Goal: Information Seeking & Learning: Find specific fact

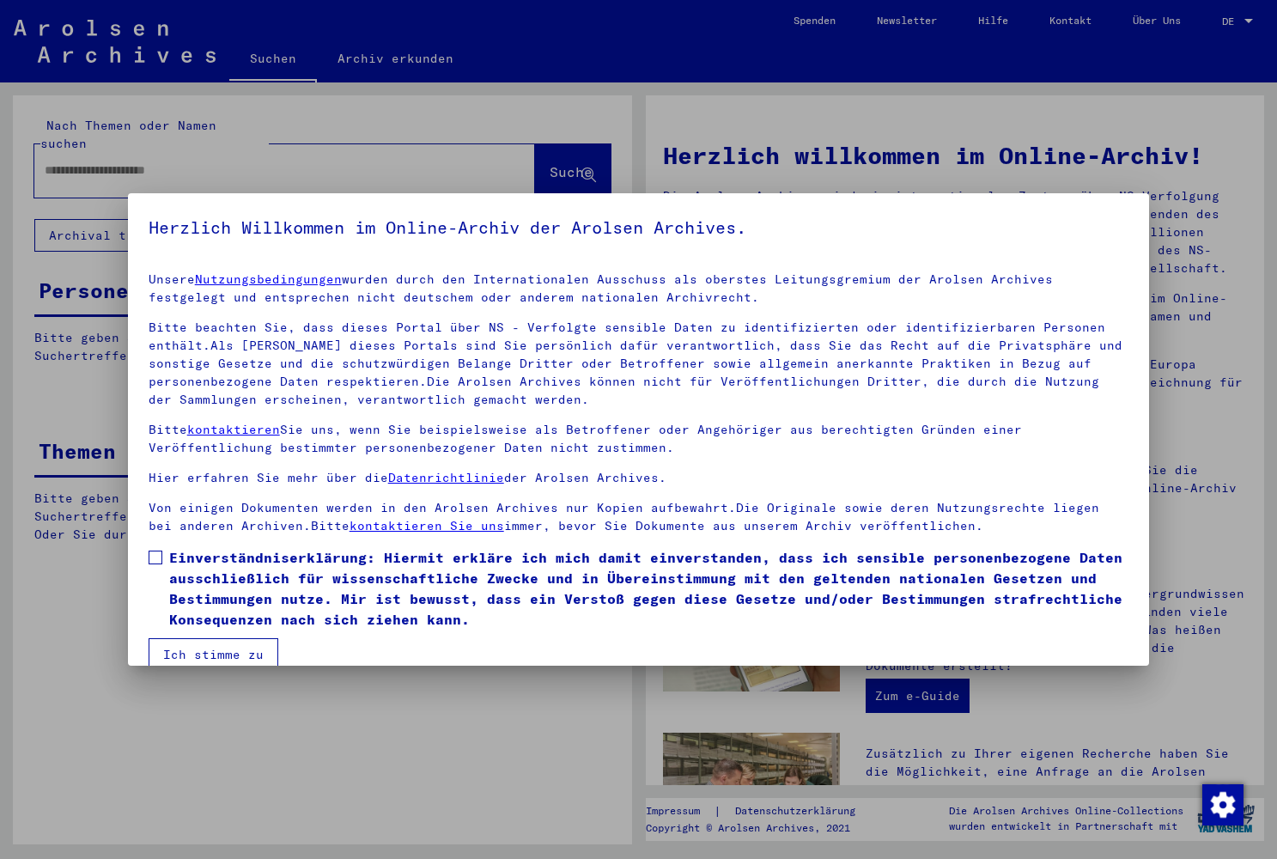
click at [153, 556] on span at bounding box center [156, 558] width 14 height 14
click at [193, 649] on button "Ich stimme zu" at bounding box center [214, 654] width 130 height 33
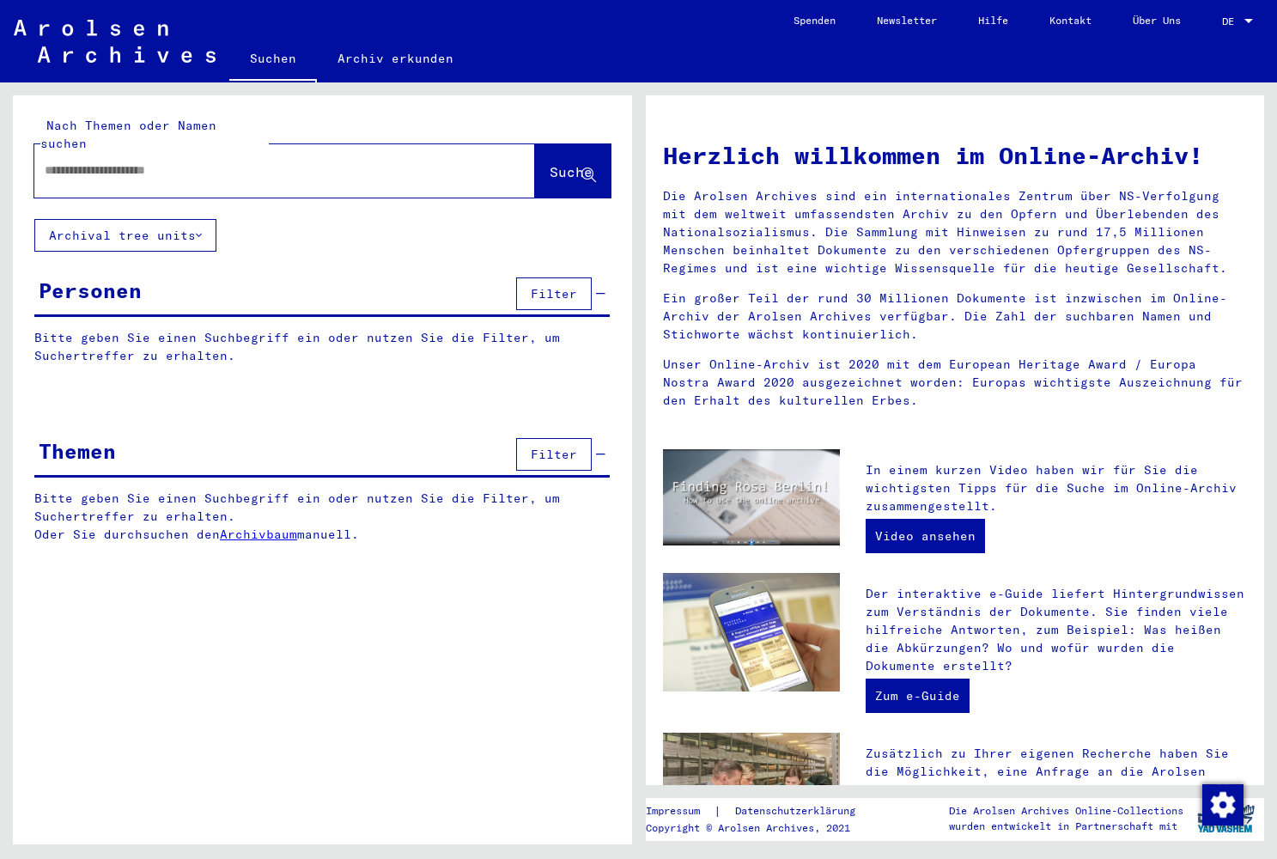
click at [281, 161] on input "text" at bounding box center [264, 170] width 439 height 18
paste input "*******"
type input "*******"
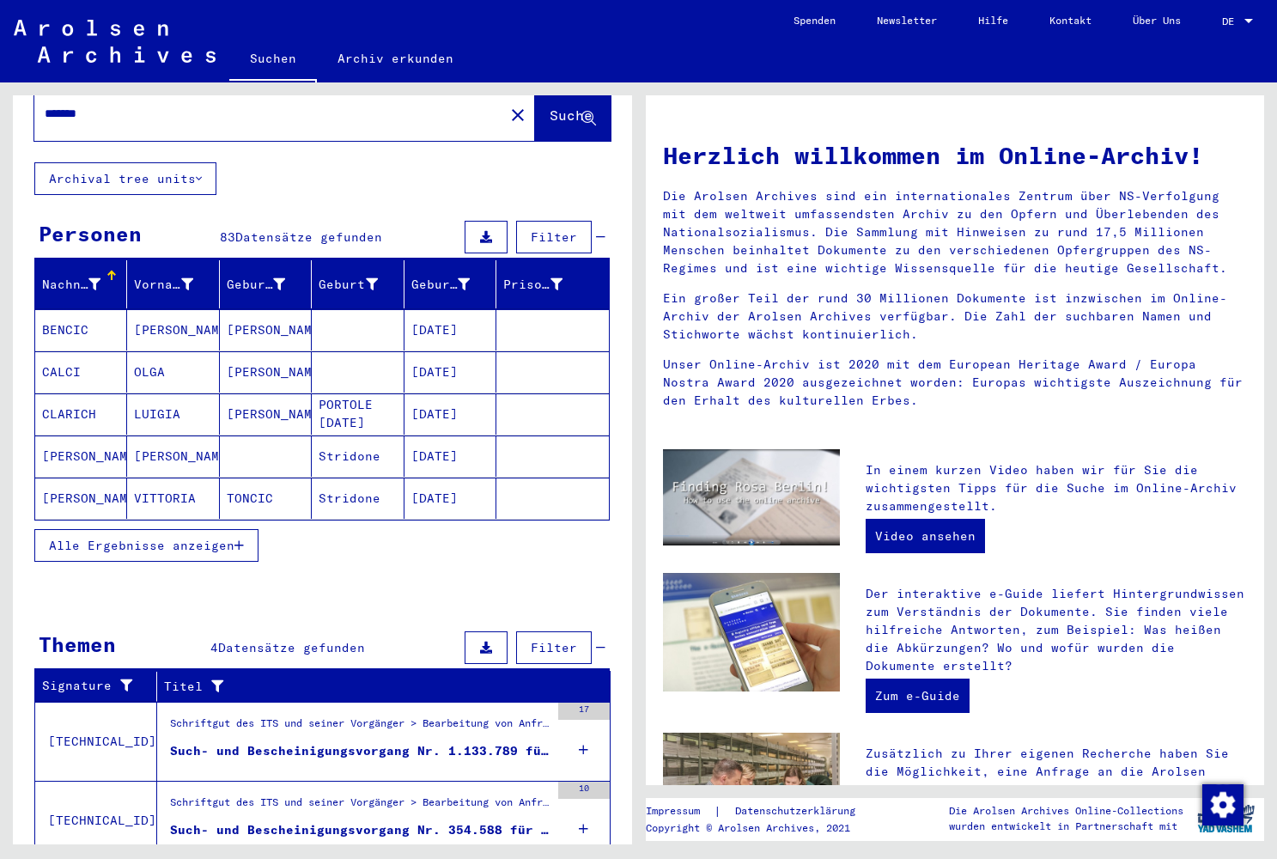
scroll to position [52, 0]
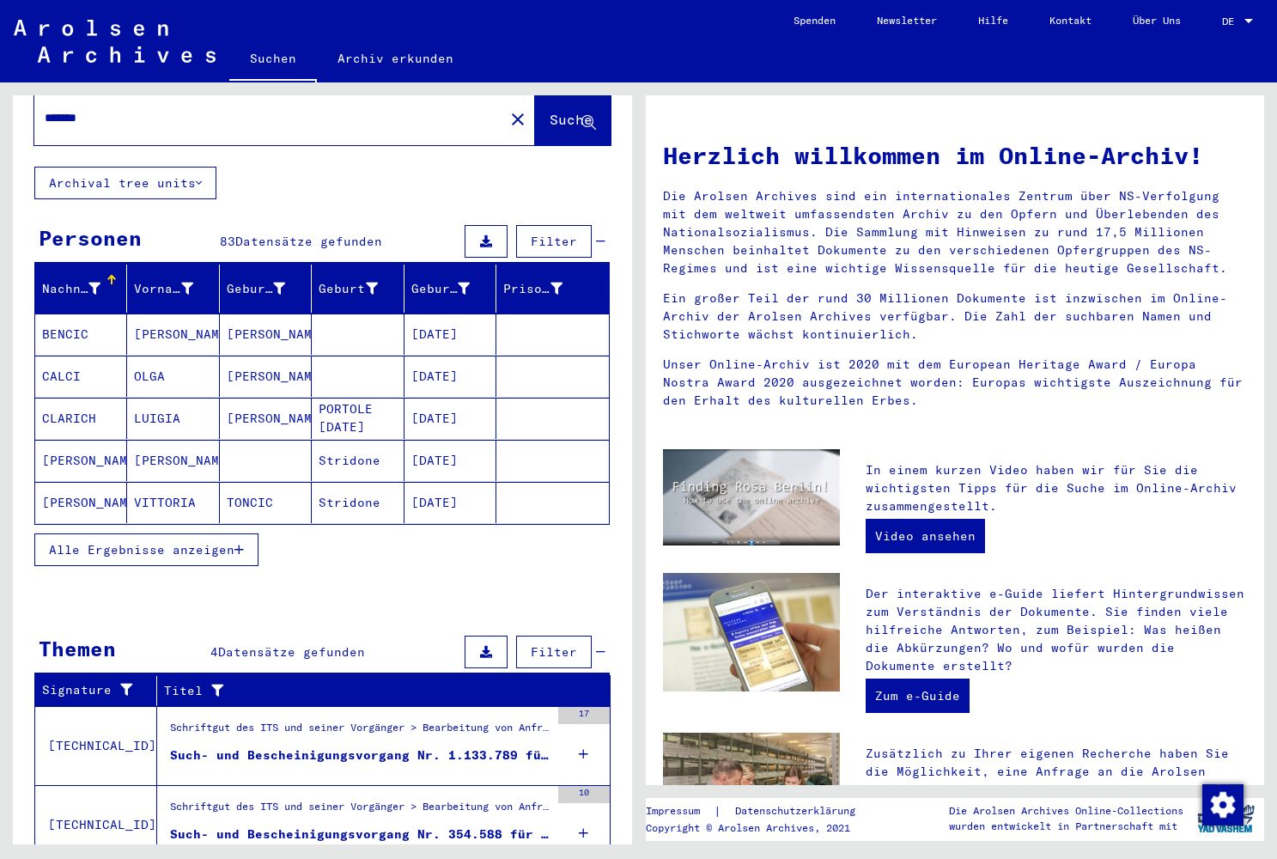
click at [158, 542] on span "Alle Ergebnisse anzeigen" at bounding box center [142, 549] width 186 height 15
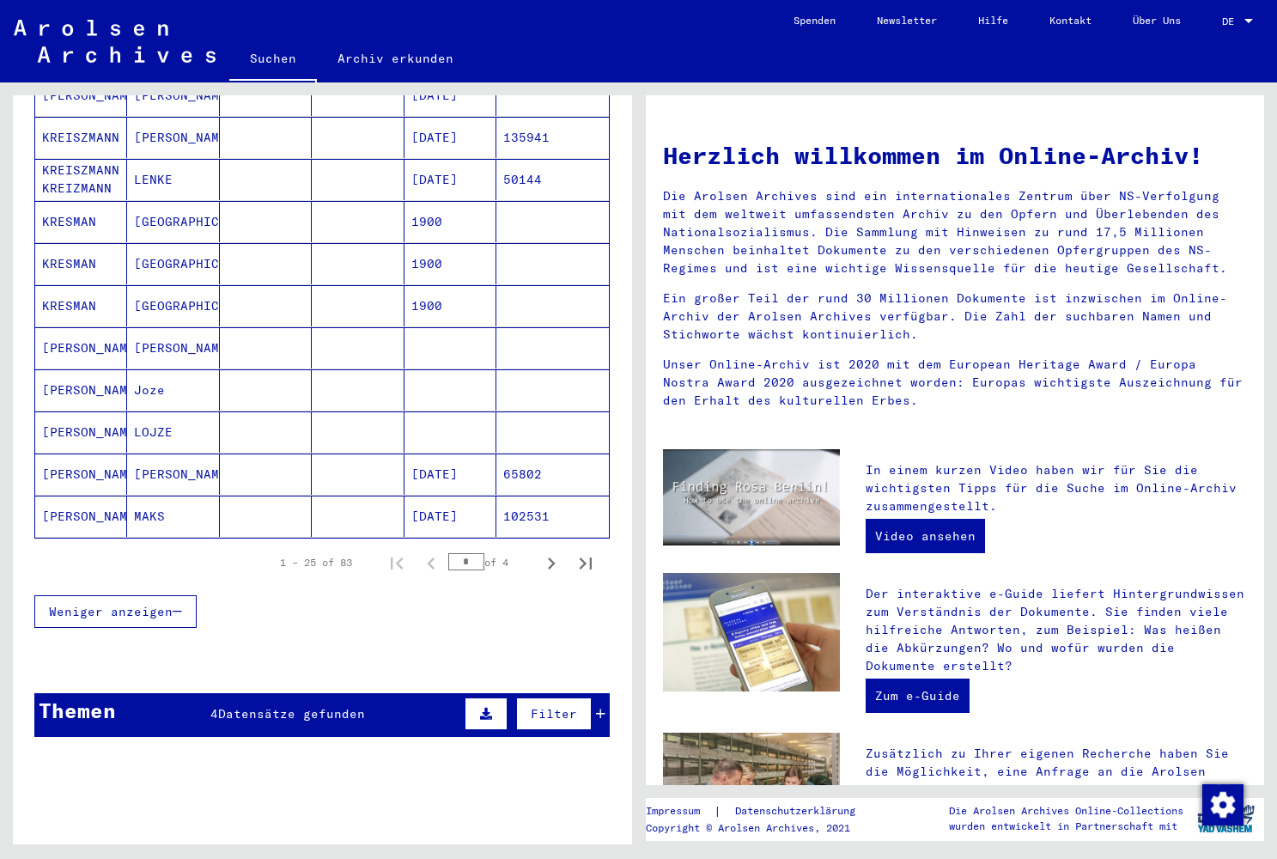
scroll to position [919, 0]
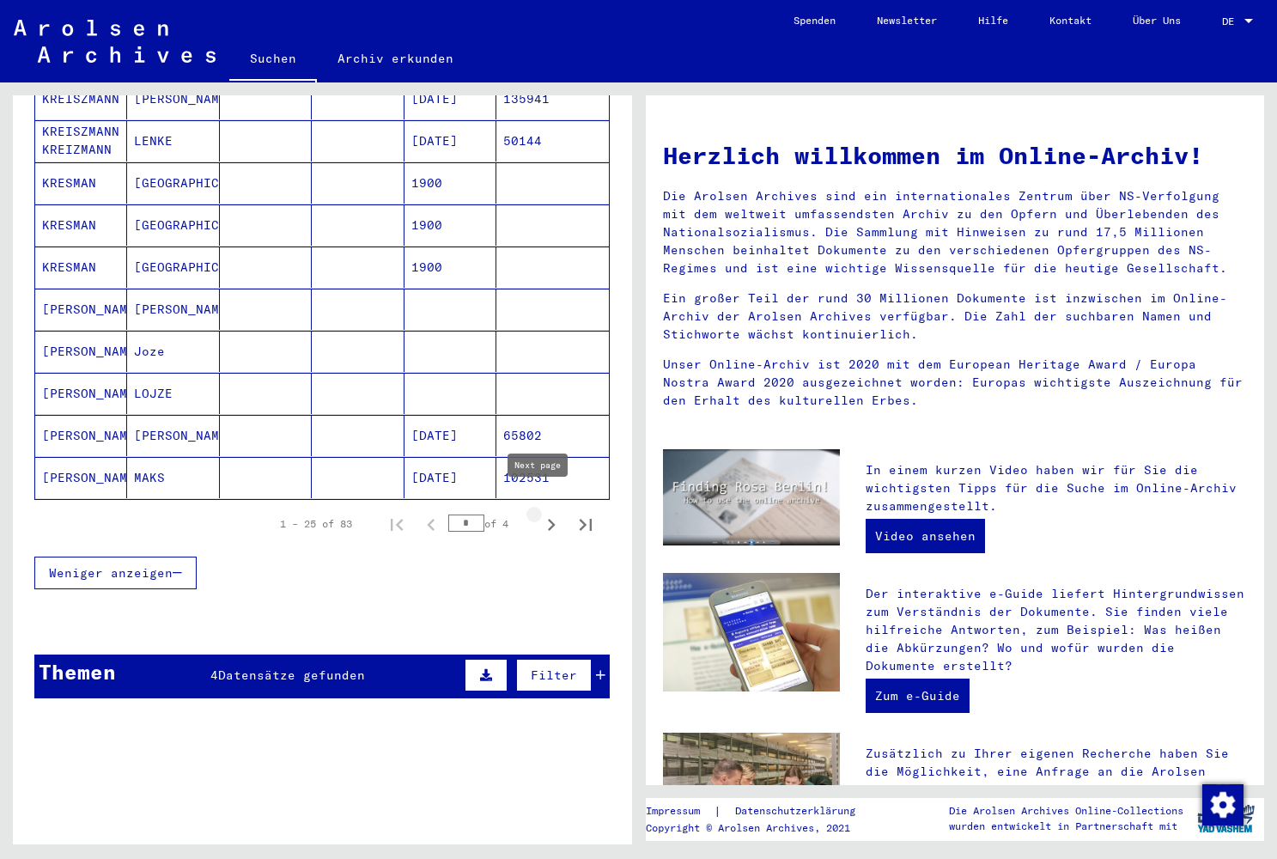
click at [539, 513] on icon "Next page" at bounding box center [551, 525] width 24 height 24
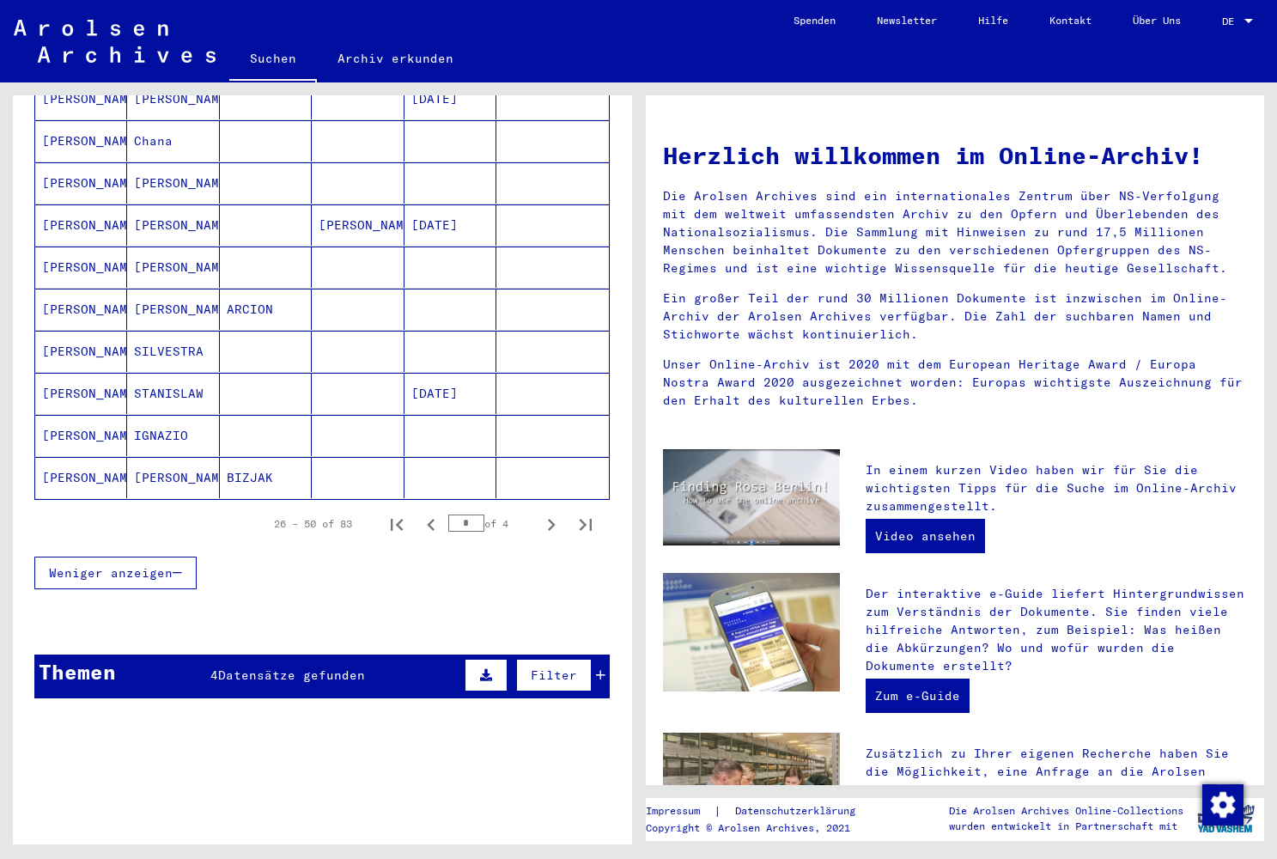
drag, startPoint x: 627, startPoint y: 599, endPoint x: 620, endPoint y: 512, distance: 87.0
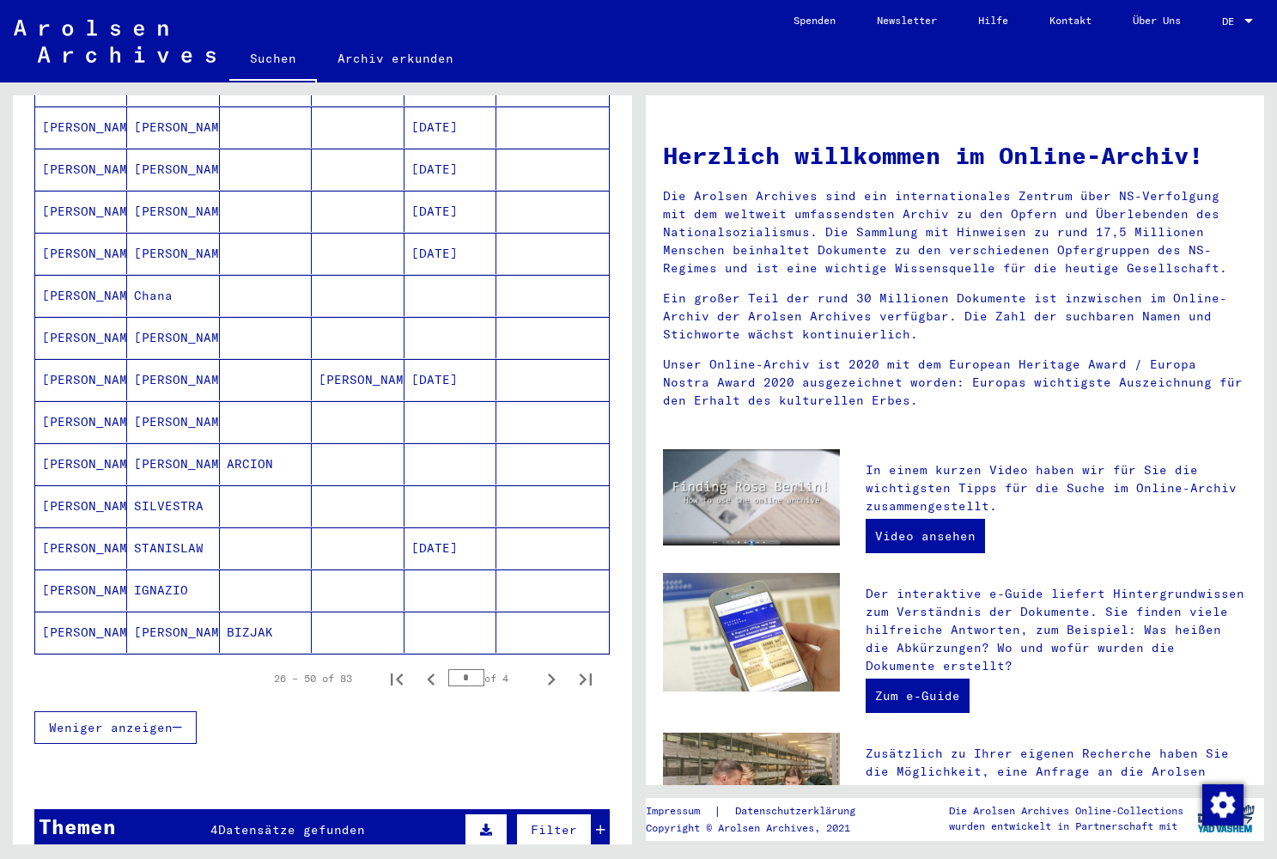
scroll to position [765, 0]
click at [539, 667] on icon "Next page" at bounding box center [551, 679] width 24 height 24
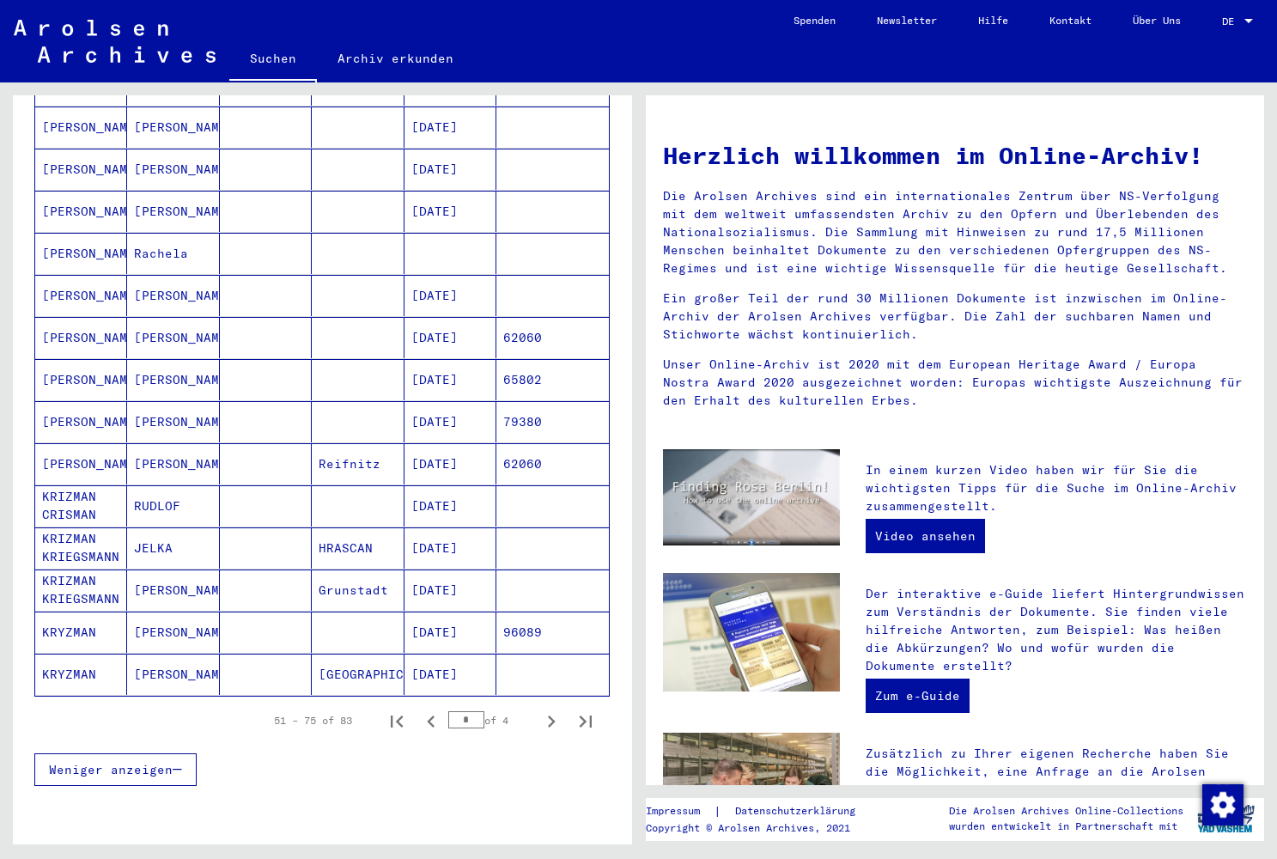
scroll to position [733, 0]
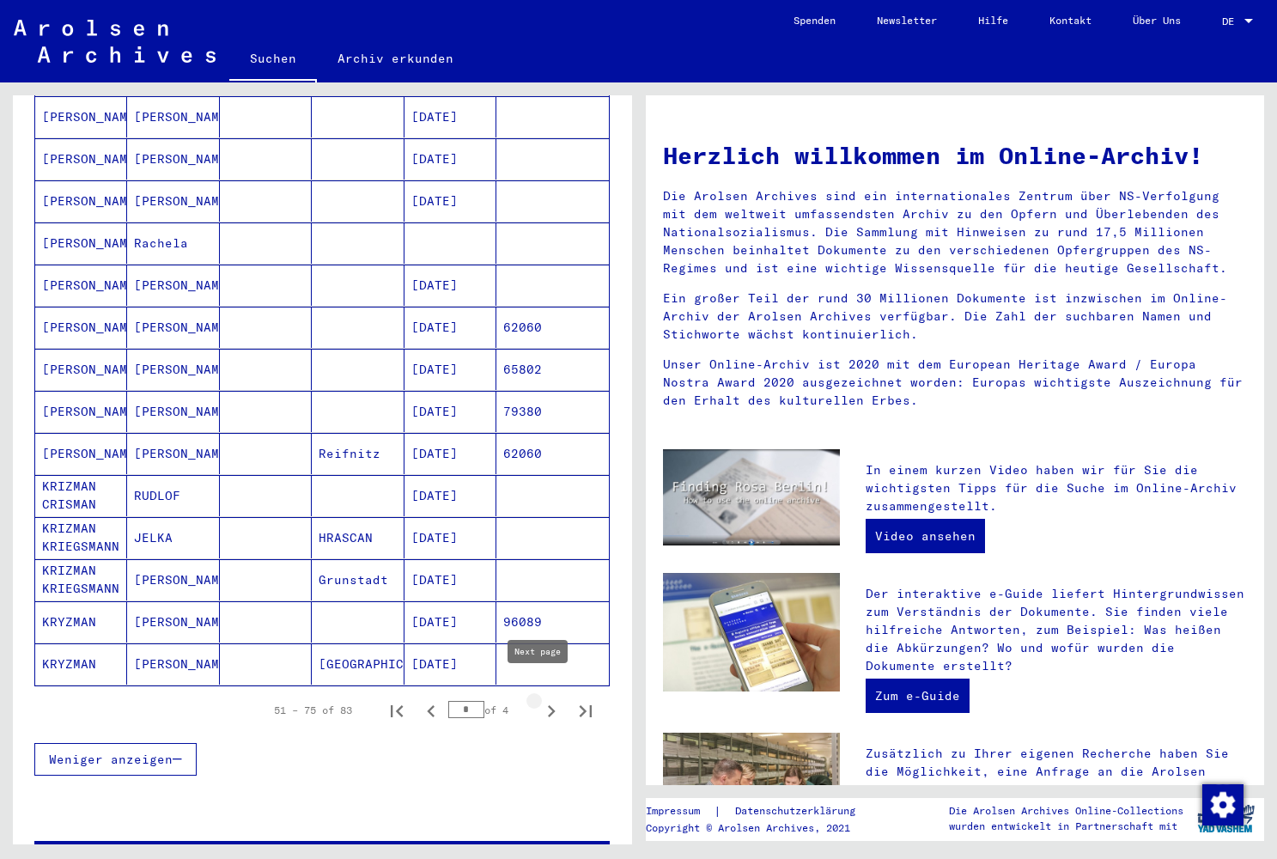
click at [548, 705] on icon "Next page" at bounding box center [552, 711] width 8 height 12
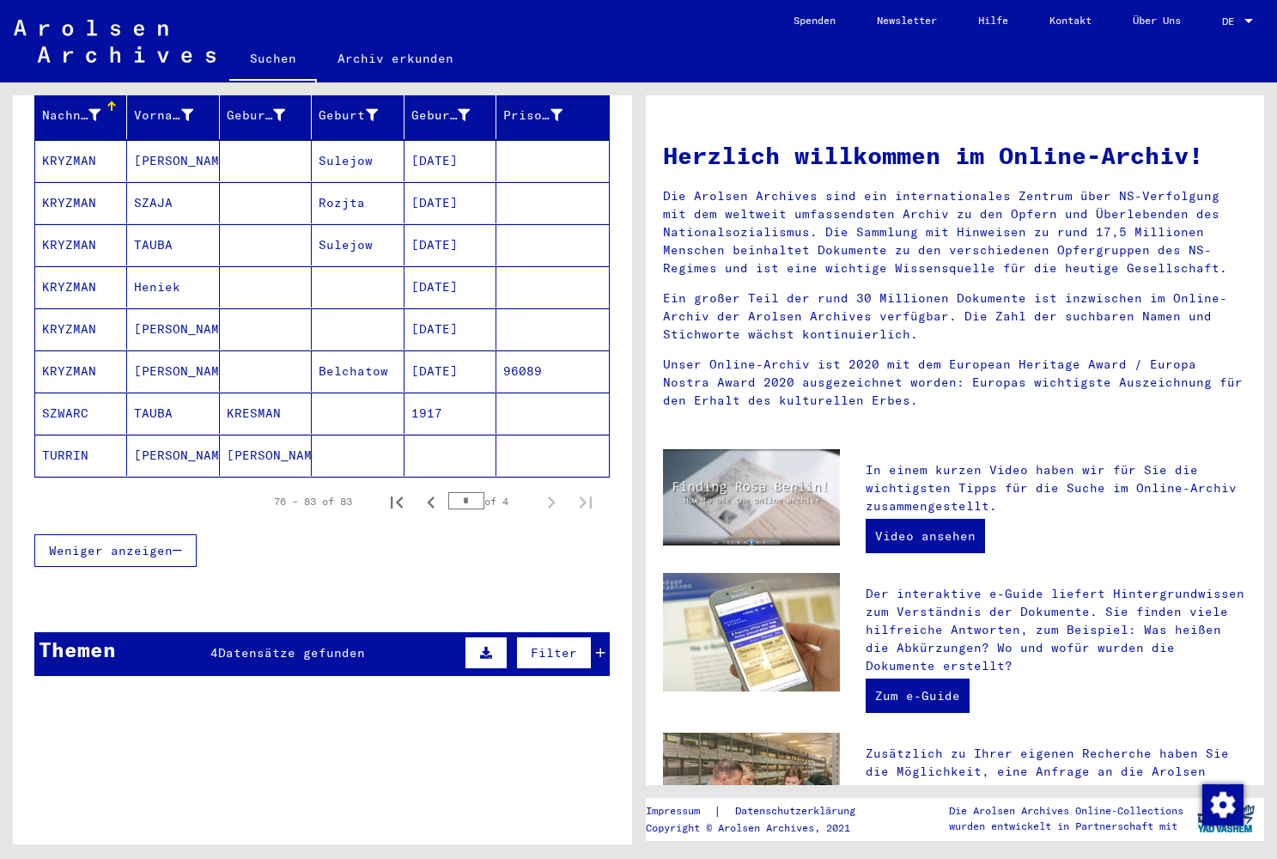
scroll to position [187, 0]
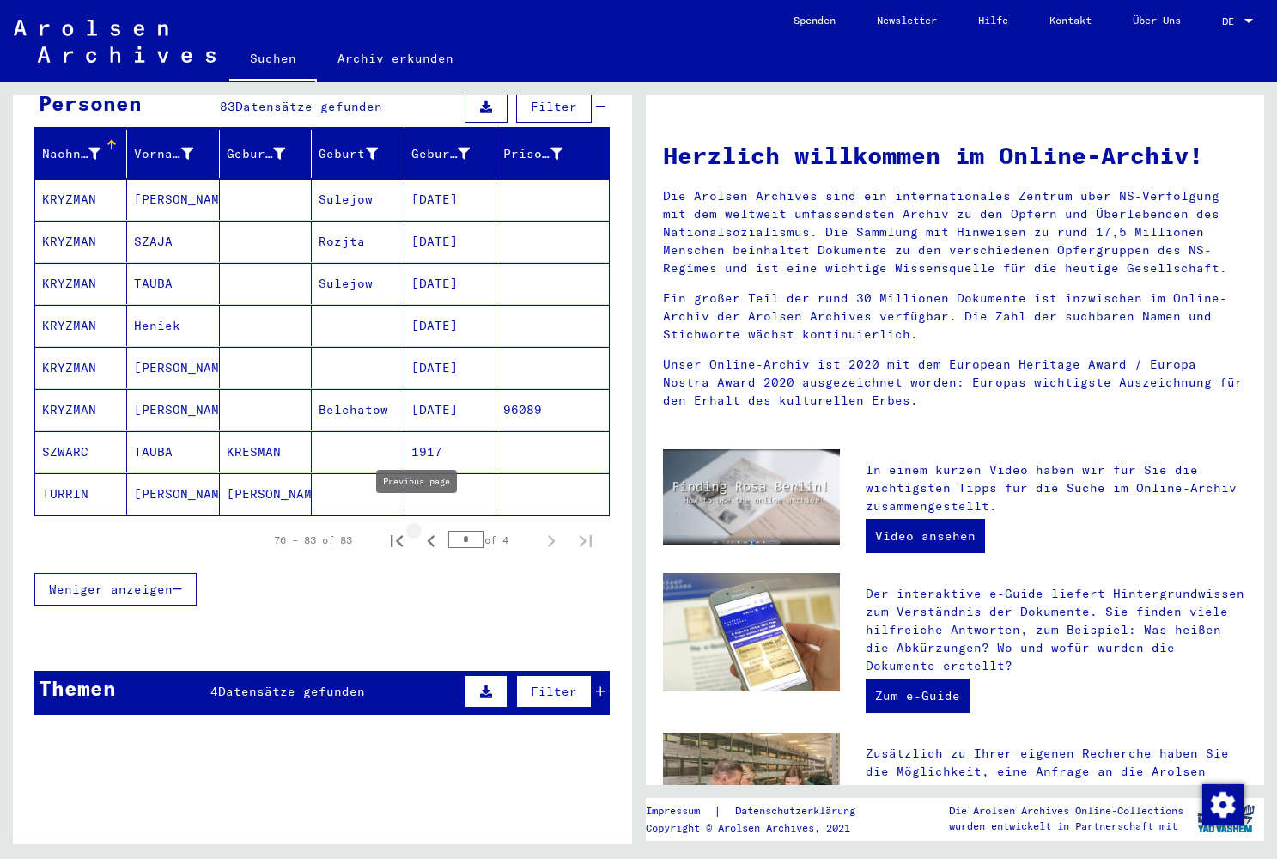
click at [427, 535] on icon "Previous page" at bounding box center [431, 541] width 8 height 12
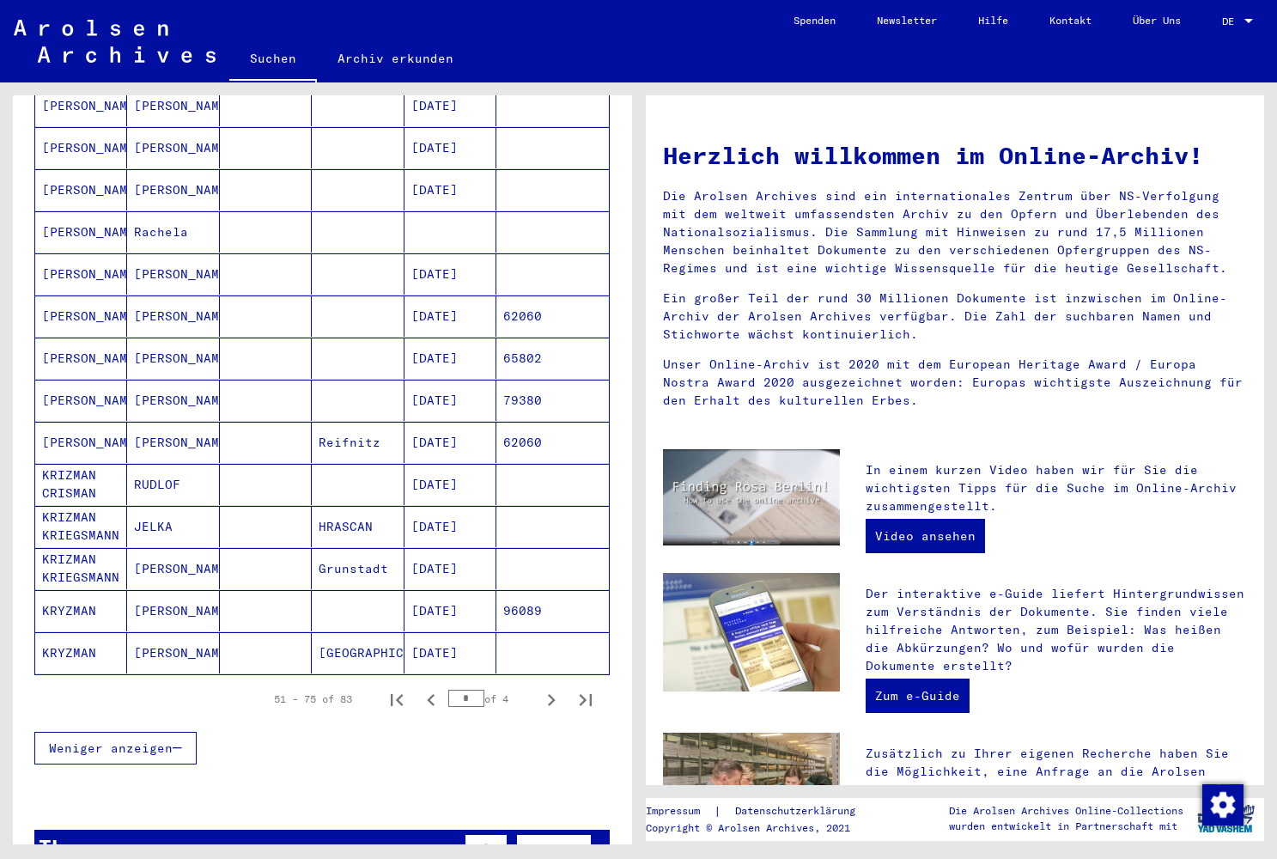
scroll to position [744, 0]
click at [427, 694] on icon "Previous page" at bounding box center [431, 700] width 8 height 12
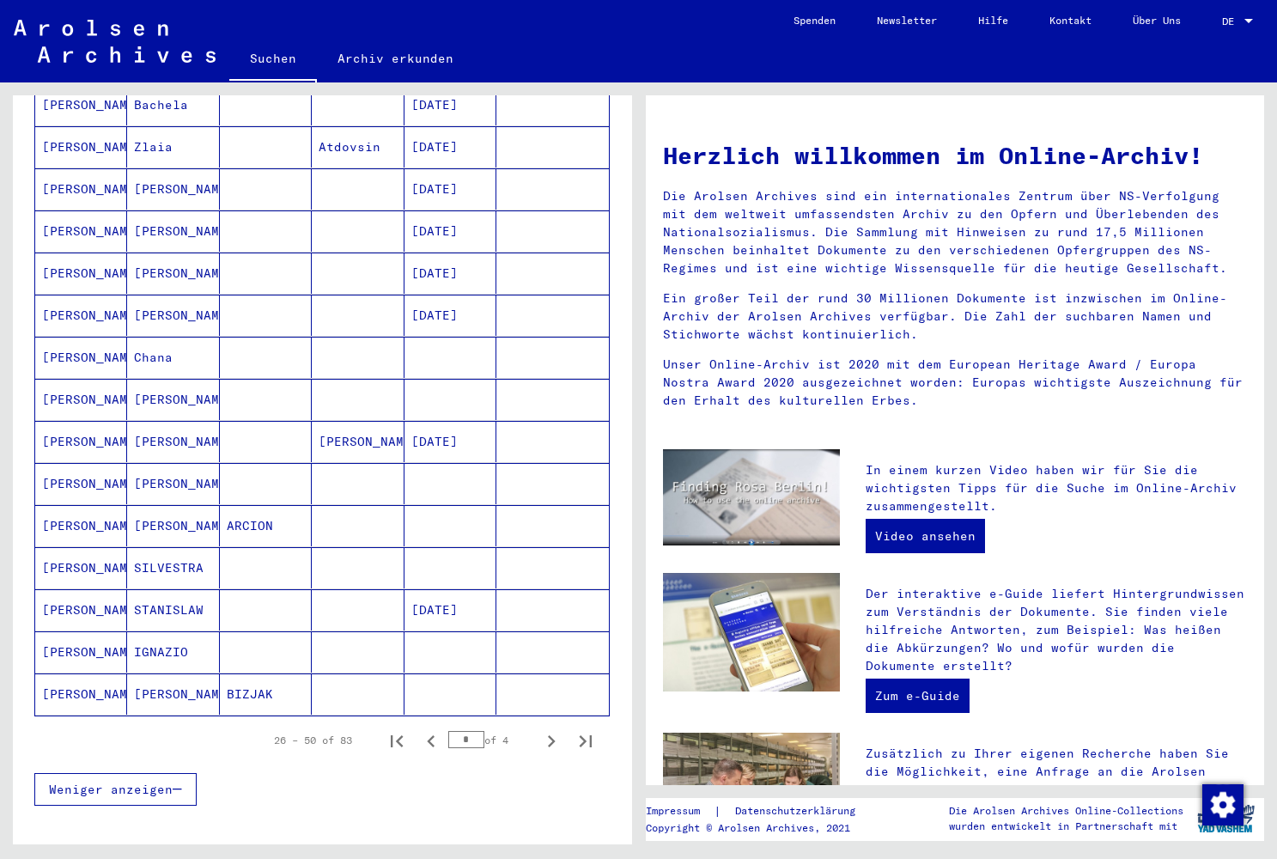
scroll to position [711, 0]
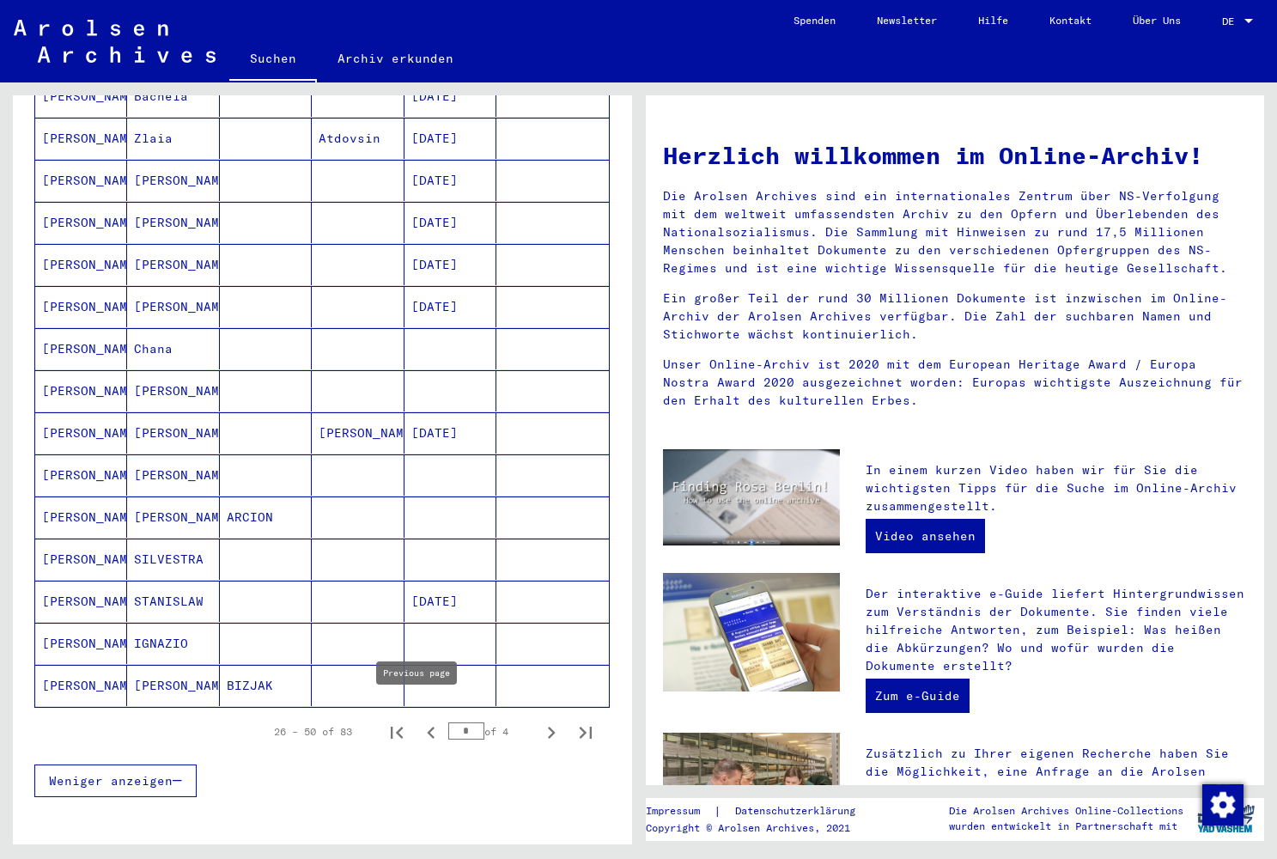
click at [419, 721] on icon "Previous page" at bounding box center [431, 733] width 24 height 24
type input "*"
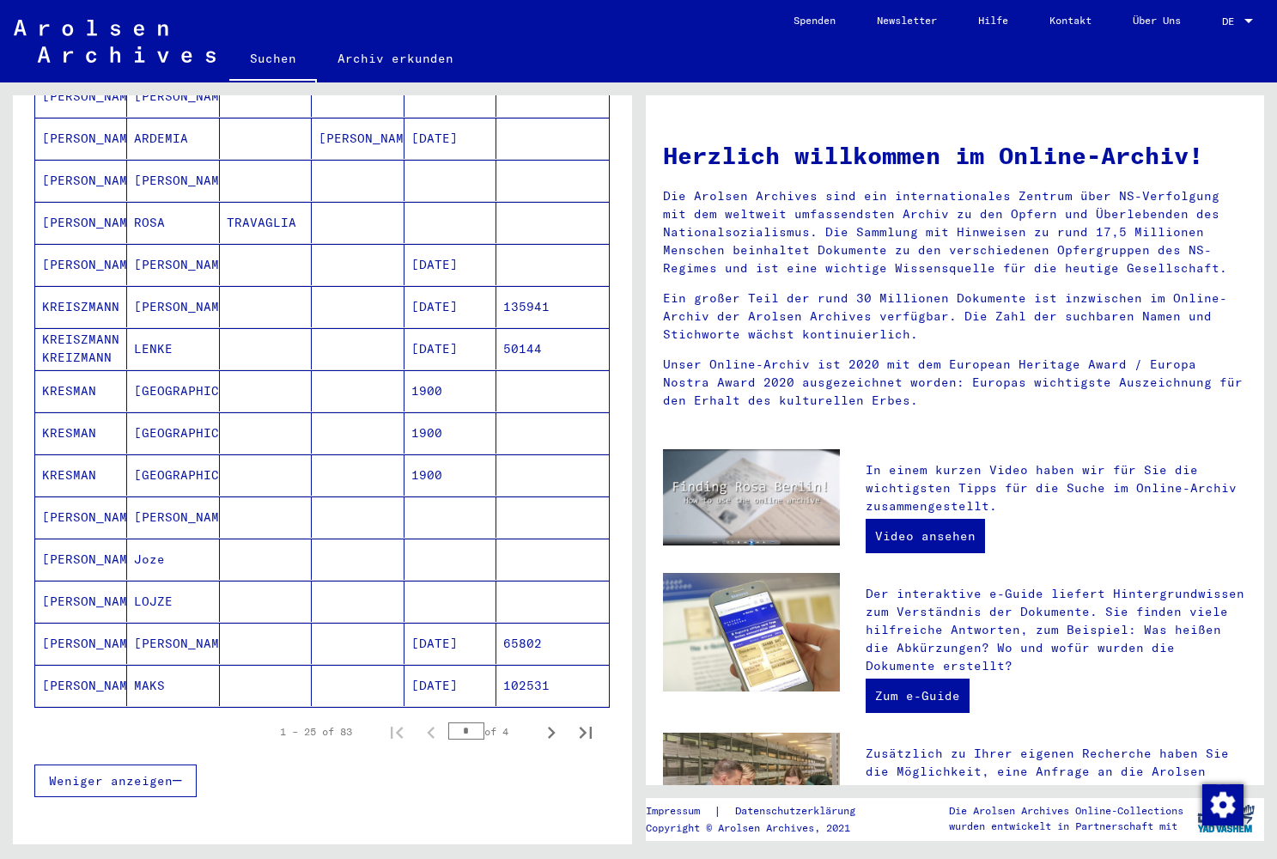
drag, startPoint x: 629, startPoint y: 664, endPoint x: 612, endPoint y: 541, distance: 124.0
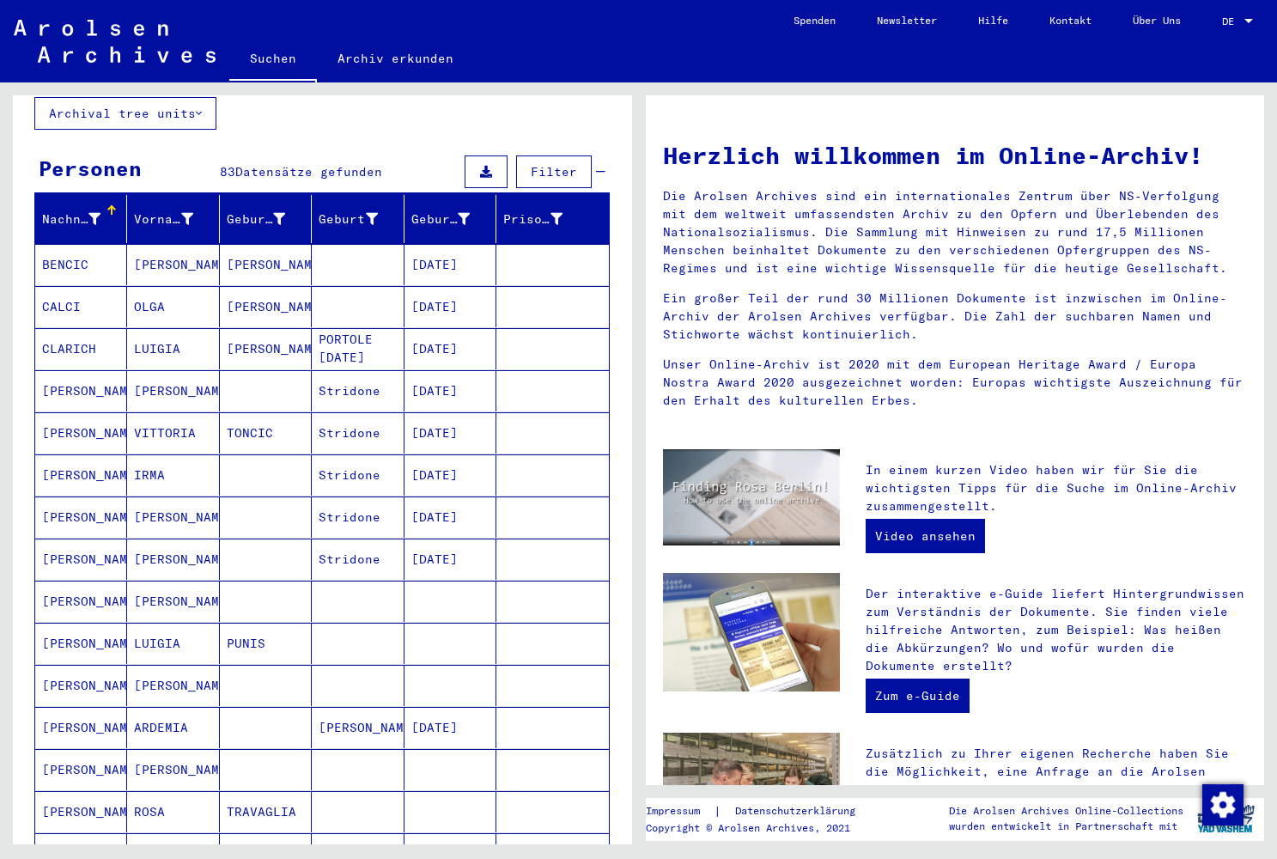
scroll to position [0, 0]
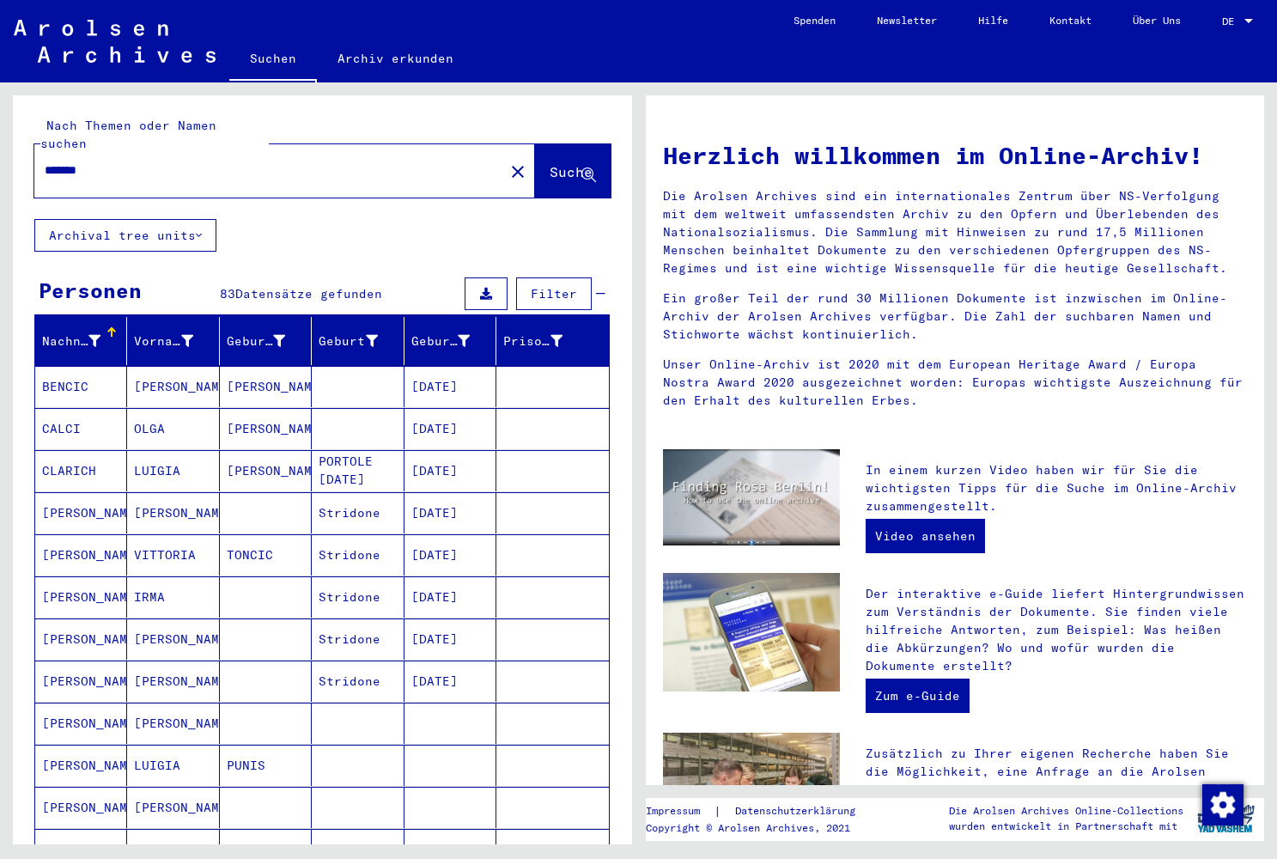
drag, startPoint x: 120, startPoint y: 161, endPoint x: 66, endPoint y: 155, distance: 54.4
click at [66, 155] on div "*******" at bounding box center [258, 170] width 449 height 39
drag, startPoint x: 99, startPoint y: 155, endPoint x: -70, endPoint y: 157, distance: 169.2
click at [0, 157] on html "Suchen Archiv erkunden Spenden Newsletter Hilfe Kontakt Über Uns Suchen Archiv …" at bounding box center [638, 429] width 1277 height 859
type input "********"
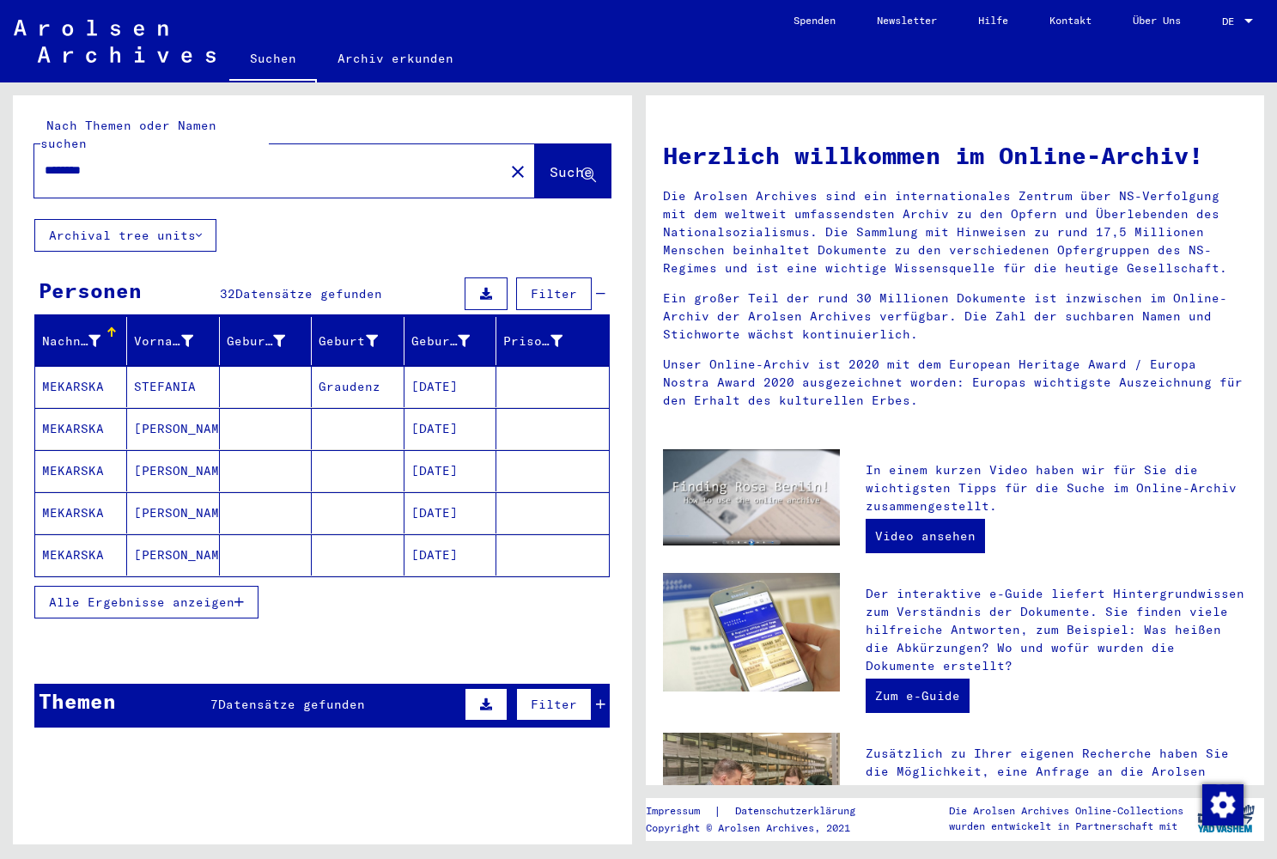
click at [91, 494] on mat-cell "MEKARSKA" at bounding box center [81, 512] width 92 height 41
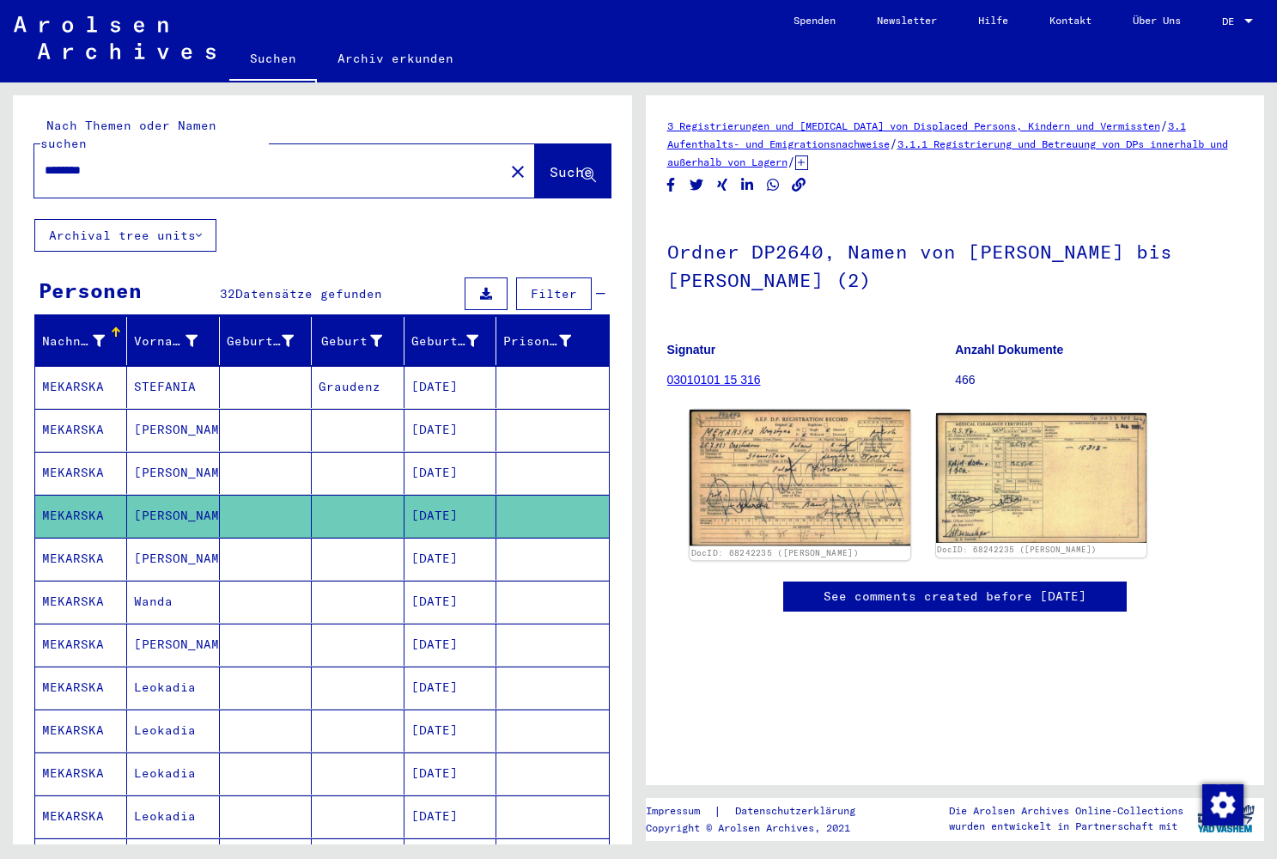
click at [836, 473] on img at bounding box center [800, 478] width 222 height 136
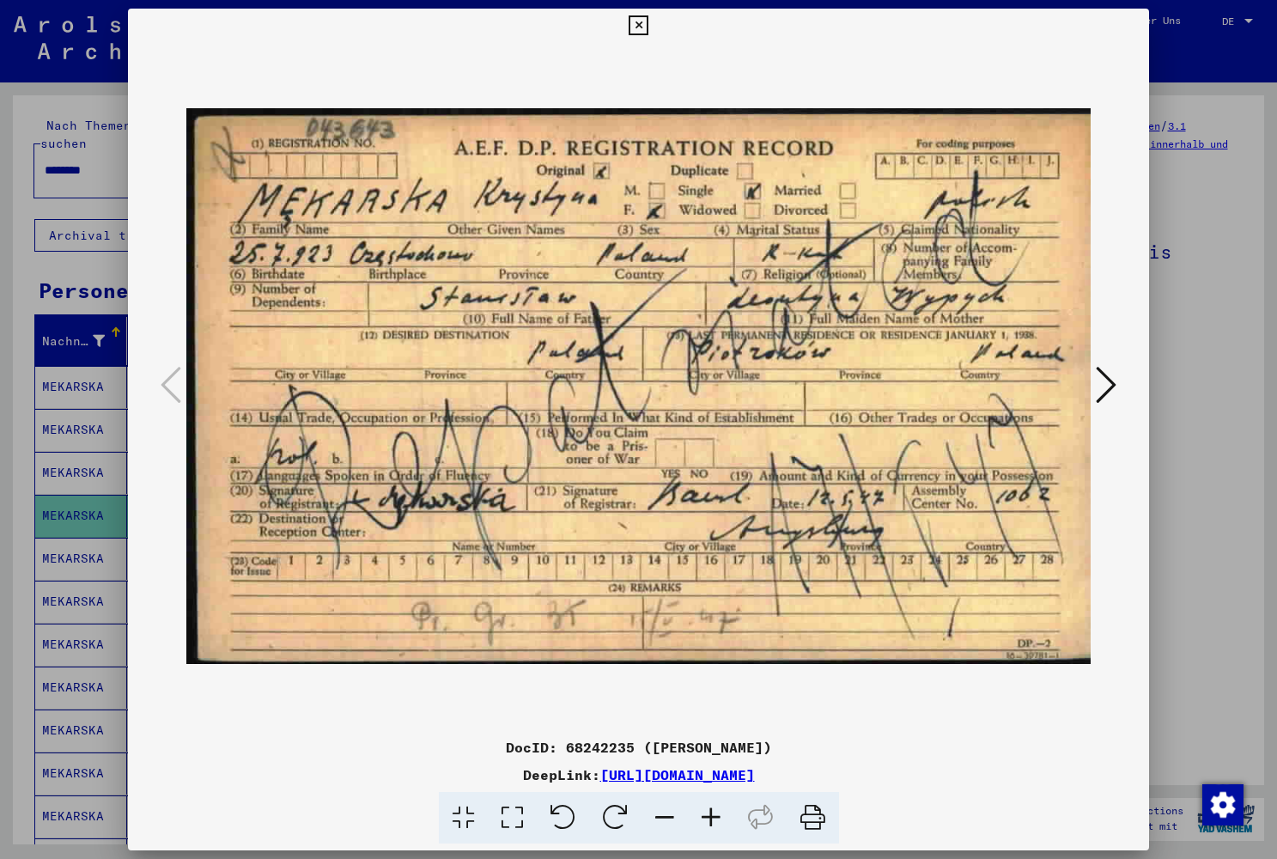
click at [1106, 387] on icon at bounding box center [1106, 384] width 21 height 41
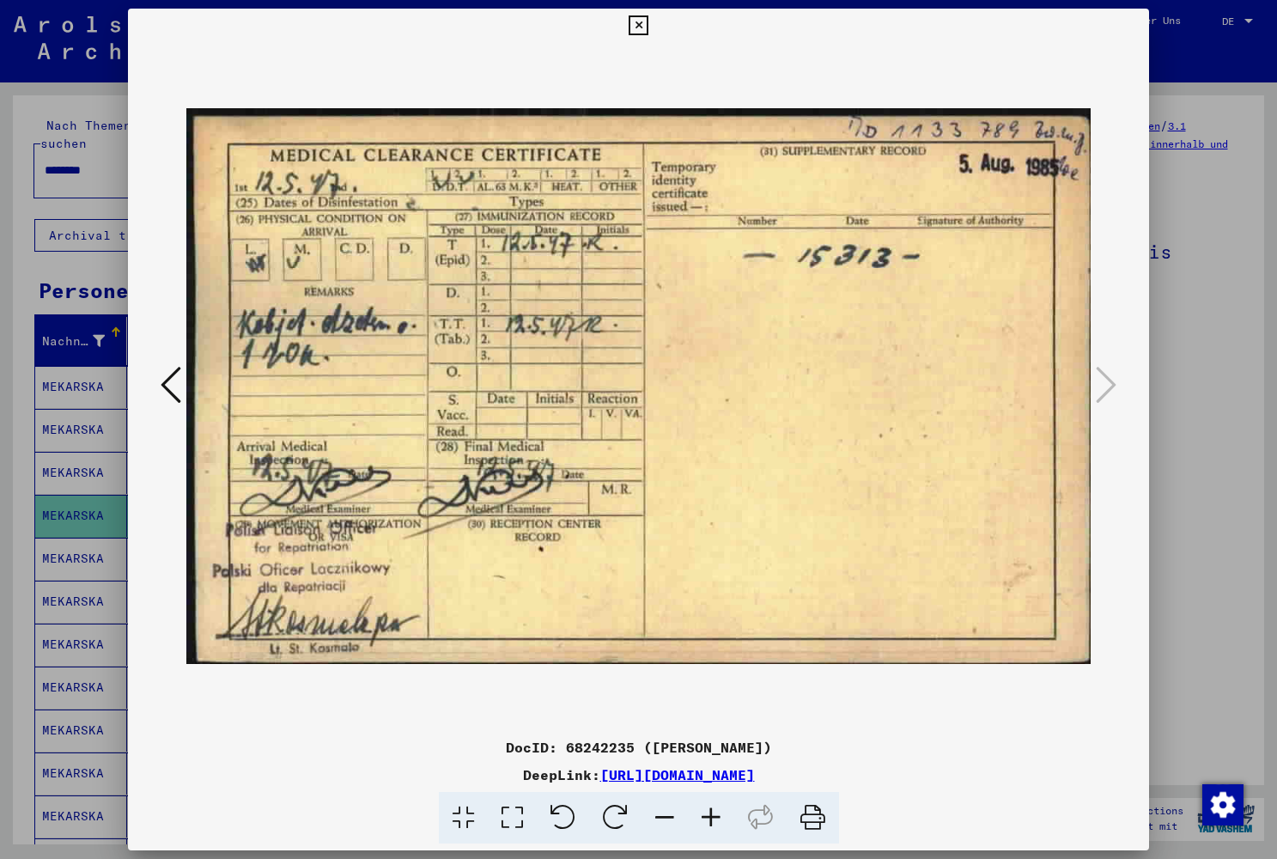
click at [649, 21] on icon at bounding box center [639, 25] width 20 height 21
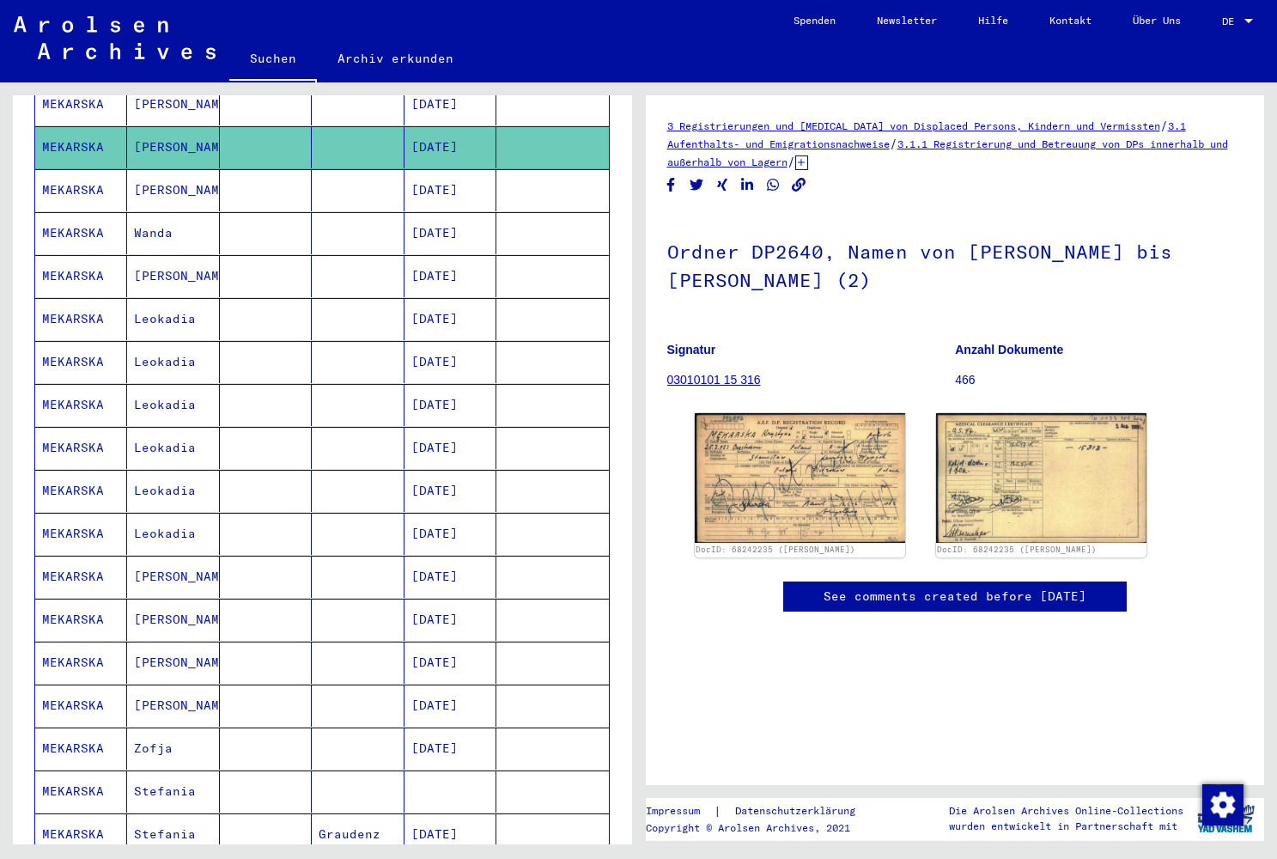
scroll to position [420, 0]
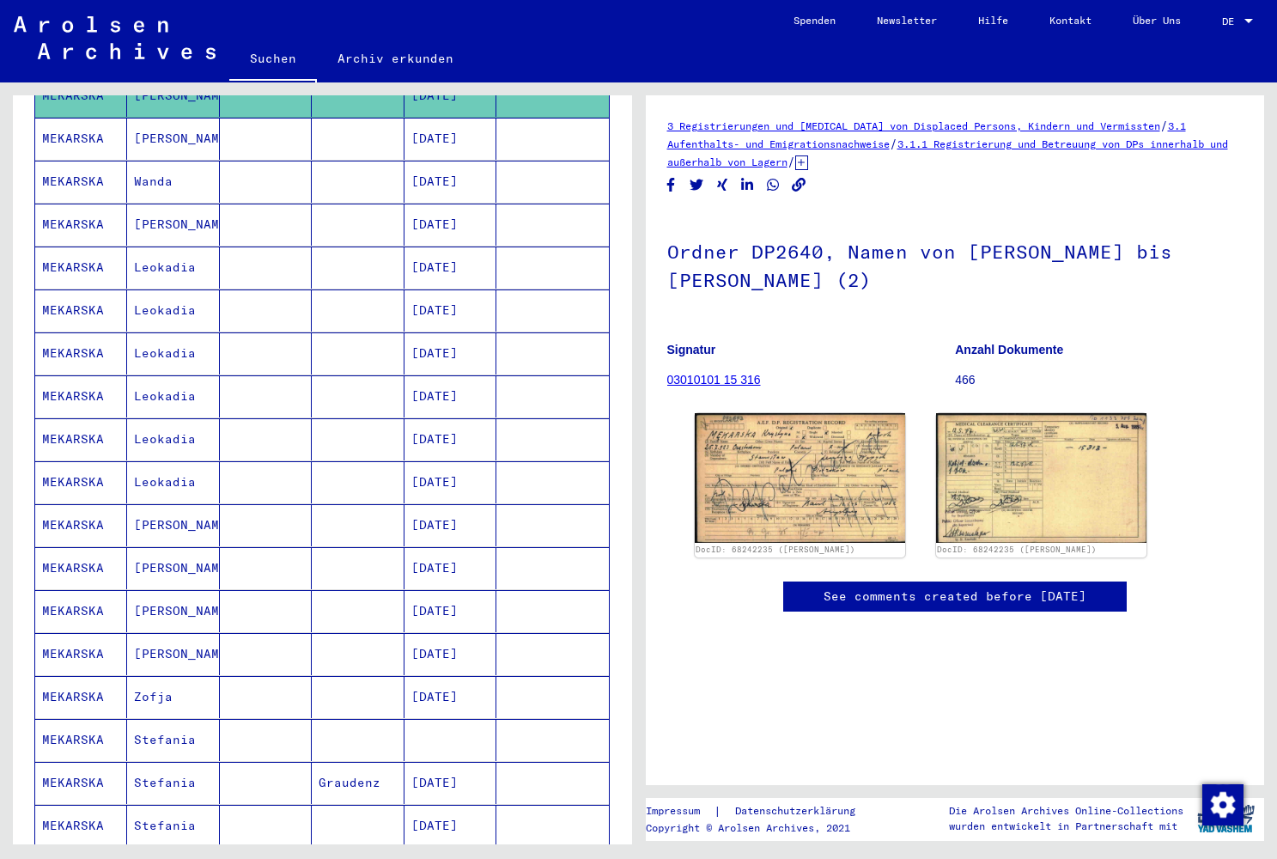
click at [425, 550] on mat-cell "[DATE]" at bounding box center [451, 568] width 92 height 42
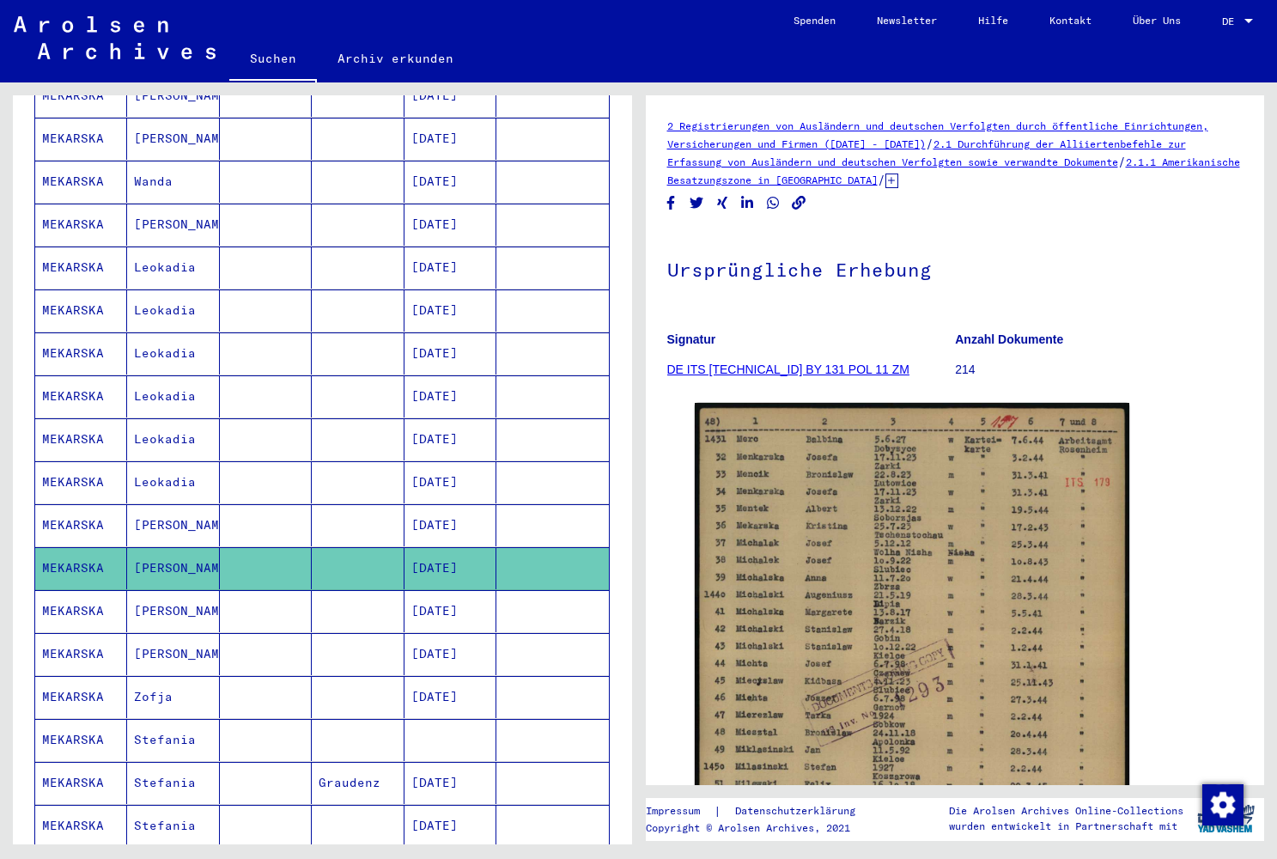
click at [458, 595] on mat-cell "[DATE]" at bounding box center [451, 611] width 92 height 42
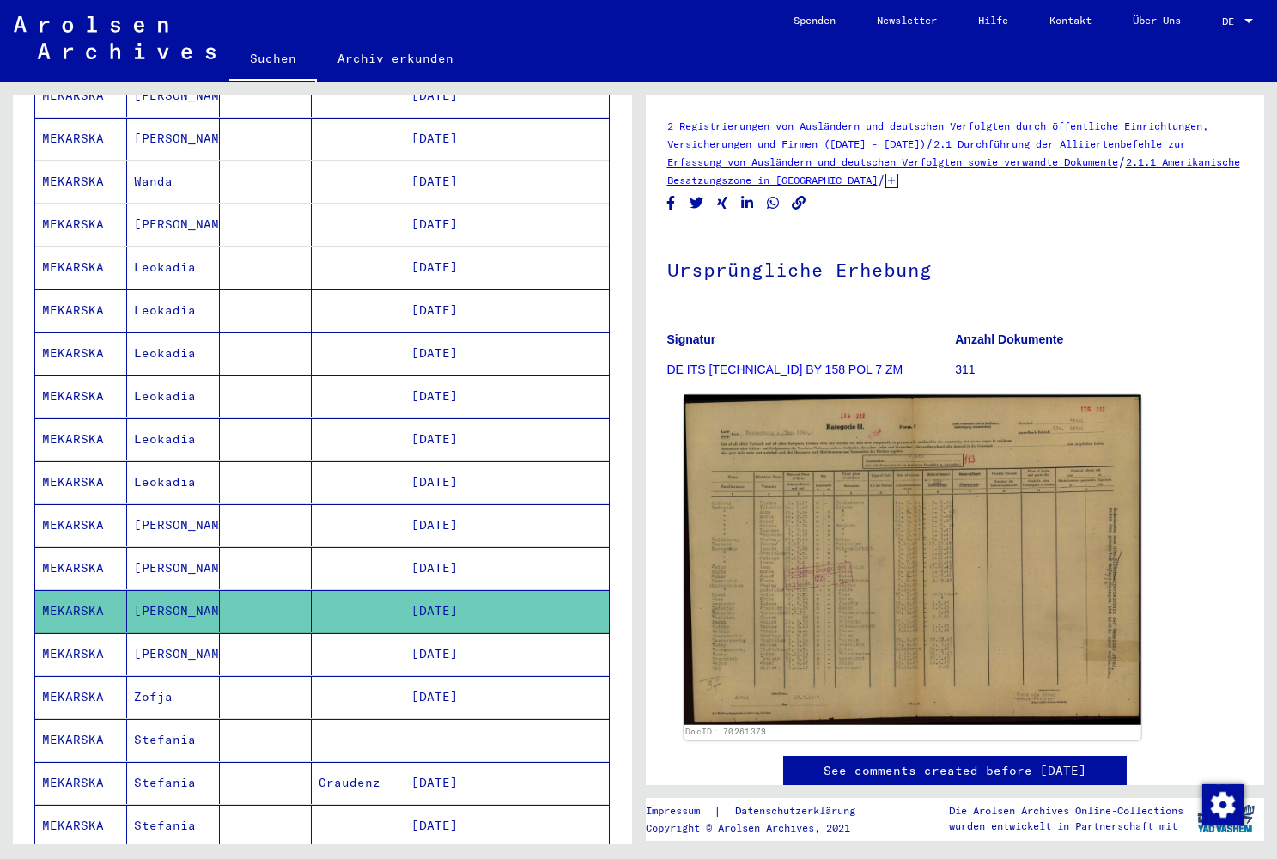
click at [789, 550] on img at bounding box center [912, 560] width 457 height 330
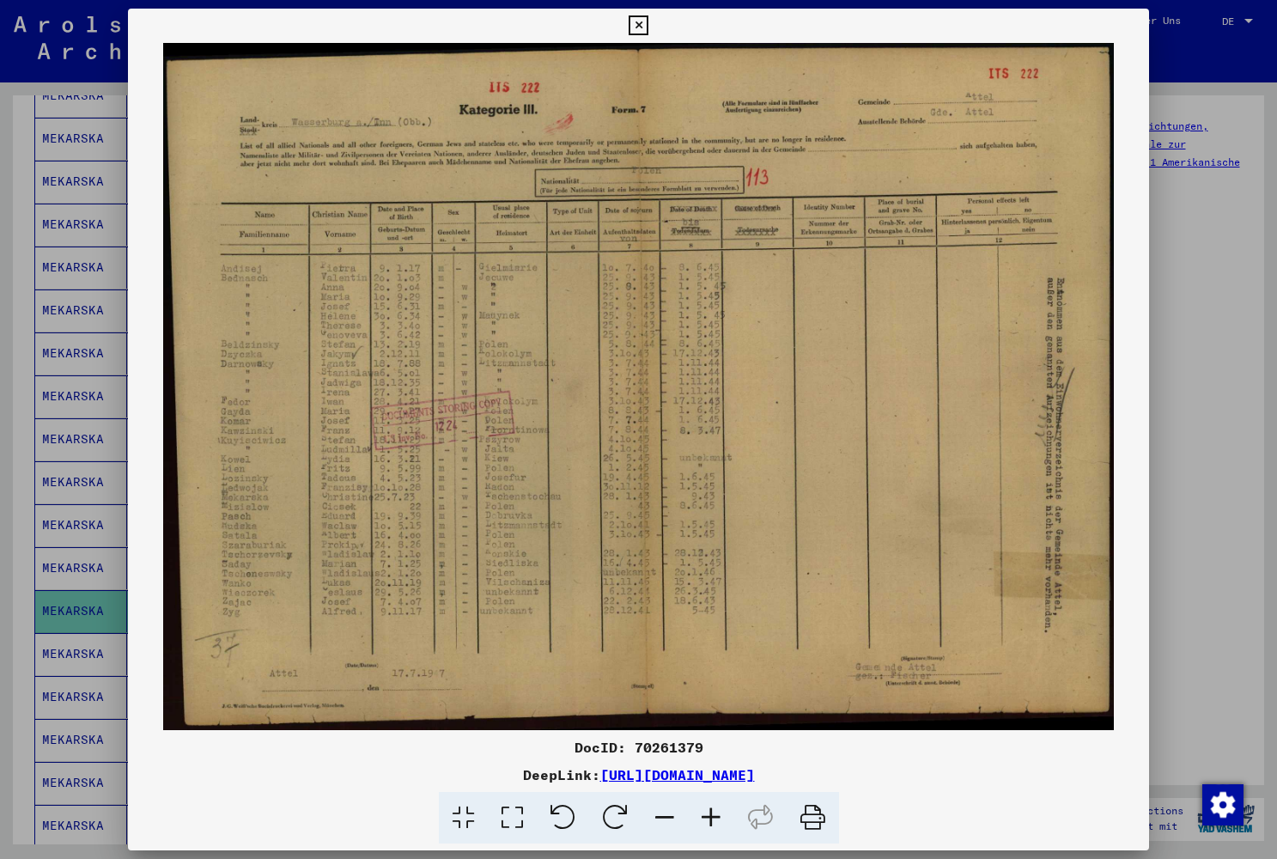
click at [649, 27] on icon at bounding box center [639, 25] width 20 height 21
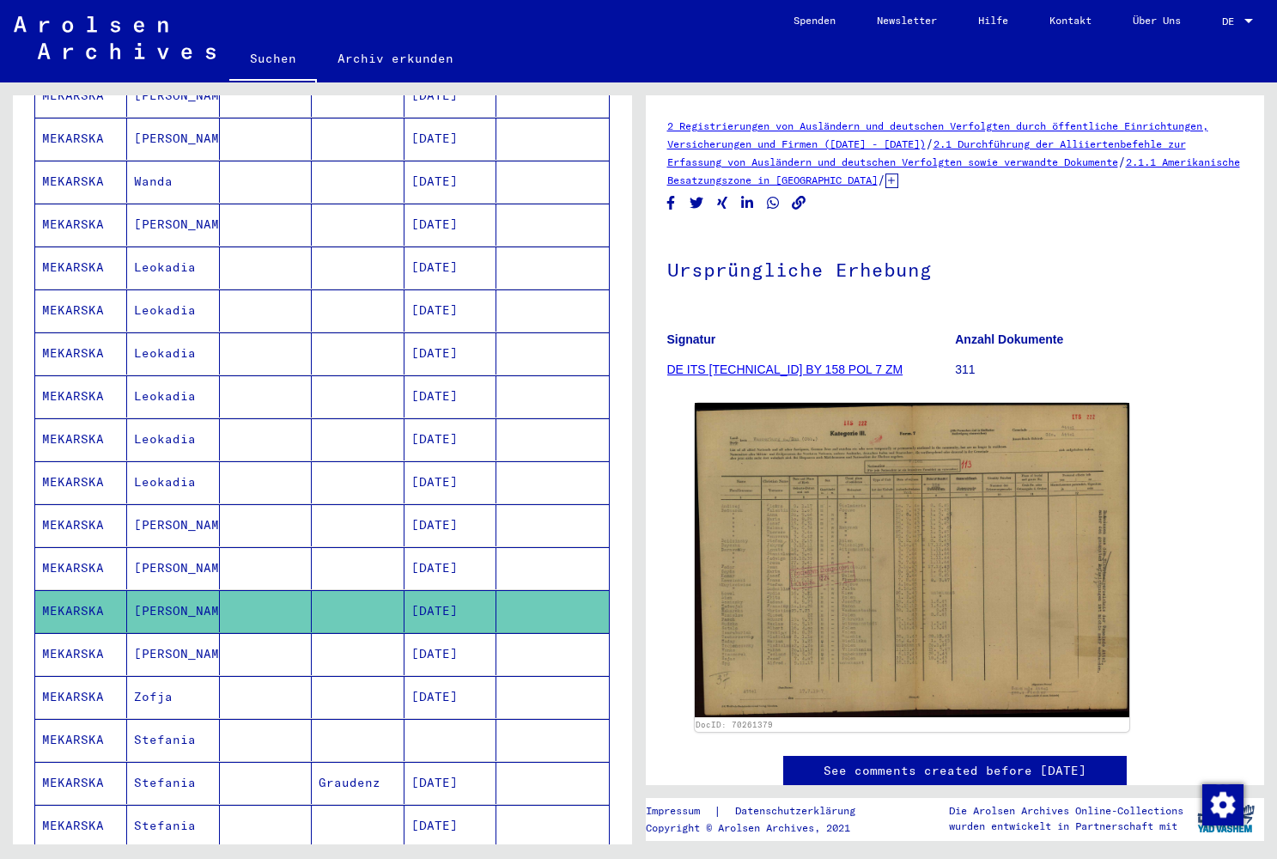
click at [449, 636] on mat-cell "[DATE]" at bounding box center [451, 654] width 92 height 42
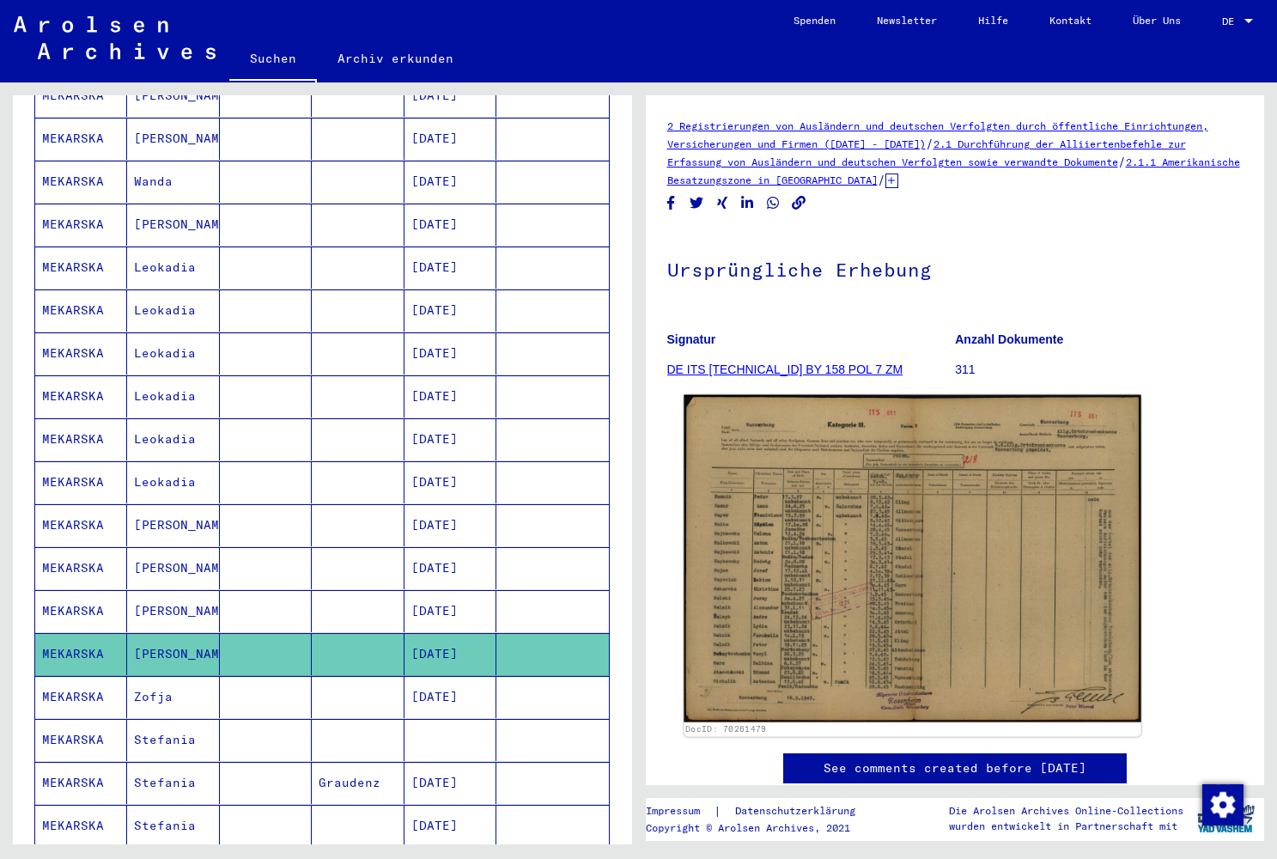
click at [960, 564] on img at bounding box center [912, 558] width 457 height 327
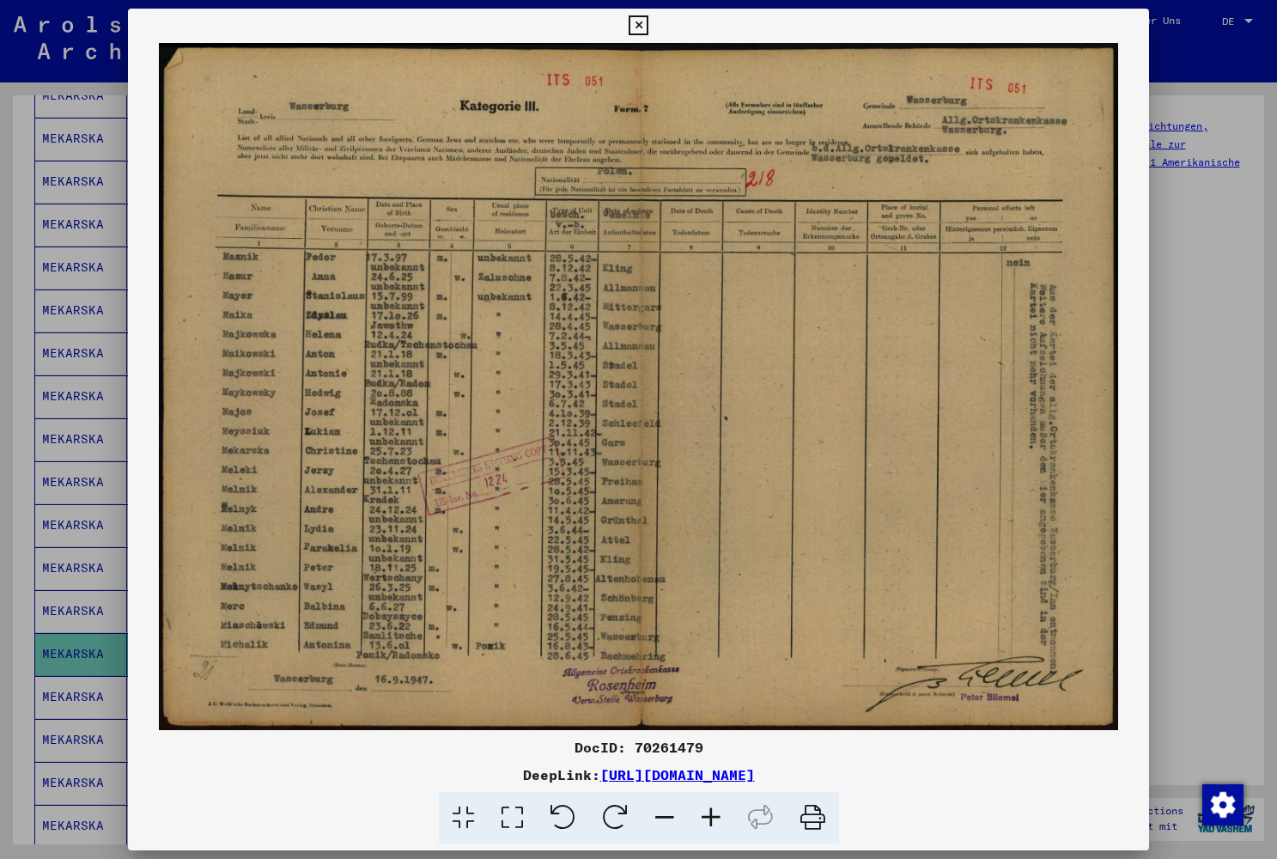
click at [649, 28] on icon at bounding box center [639, 25] width 20 height 21
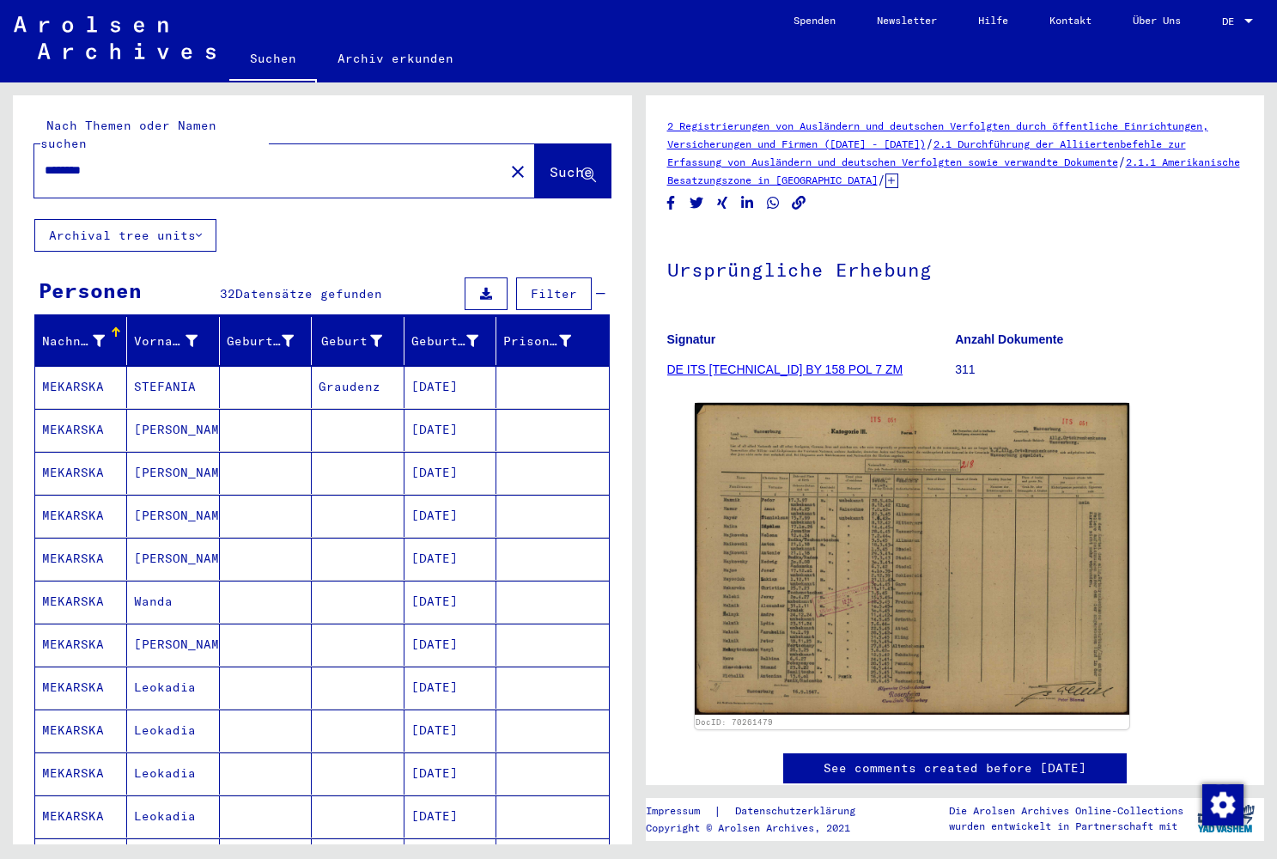
click at [456, 501] on mat-cell "[DATE]" at bounding box center [451, 516] width 92 height 42
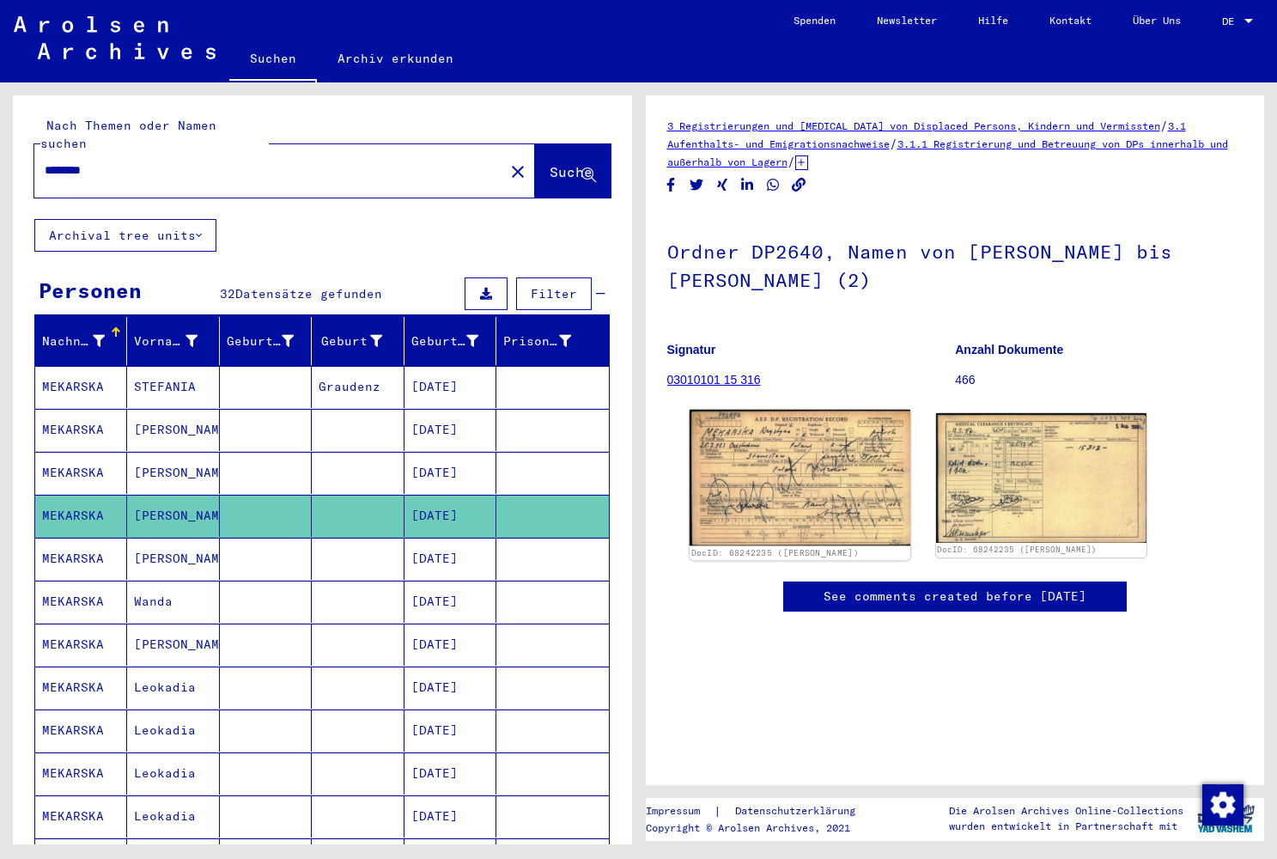
click at [818, 483] on img at bounding box center [800, 478] width 222 height 136
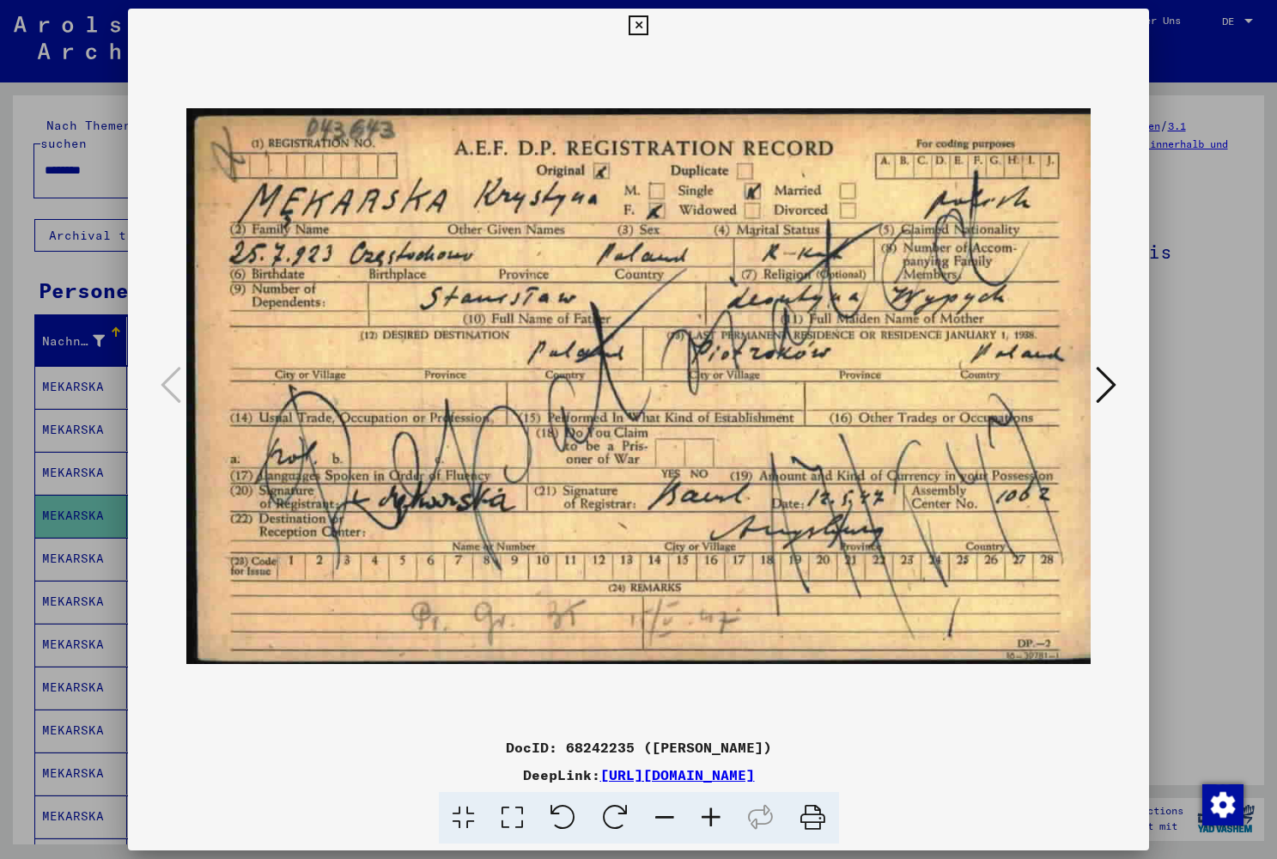
click at [1104, 388] on icon at bounding box center [1106, 384] width 21 height 41
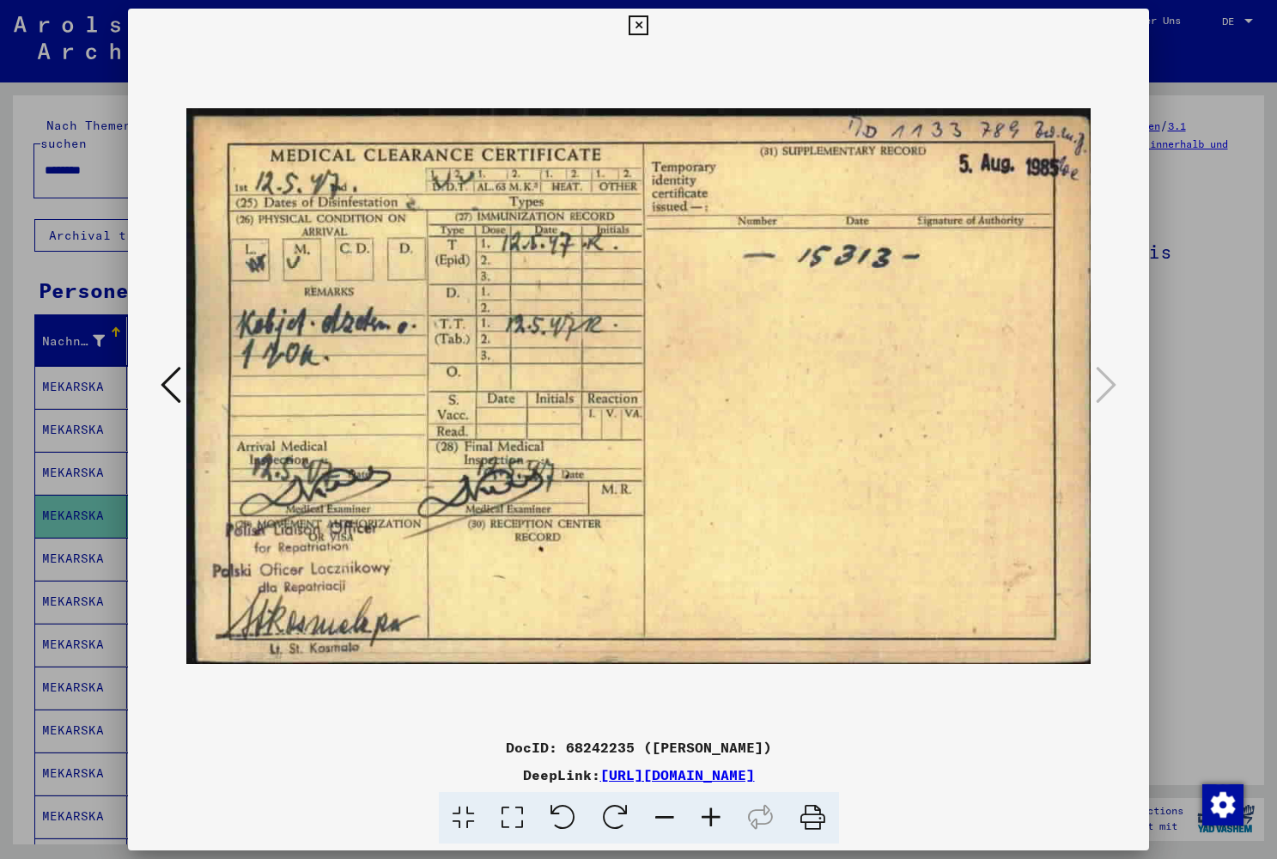
click at [649, 21] on icon at bounding box center [639, 25] width 20 height 21
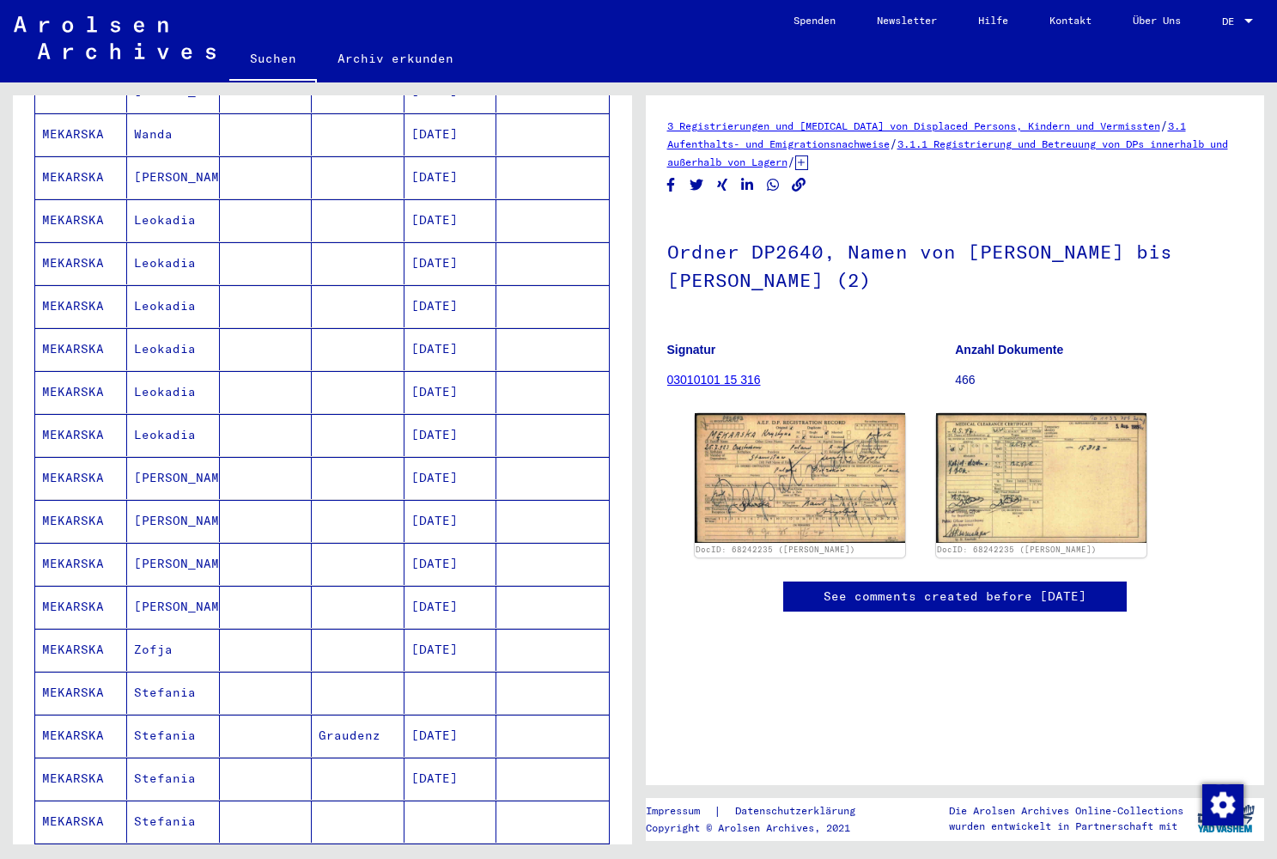
scroll to position [470, 0]
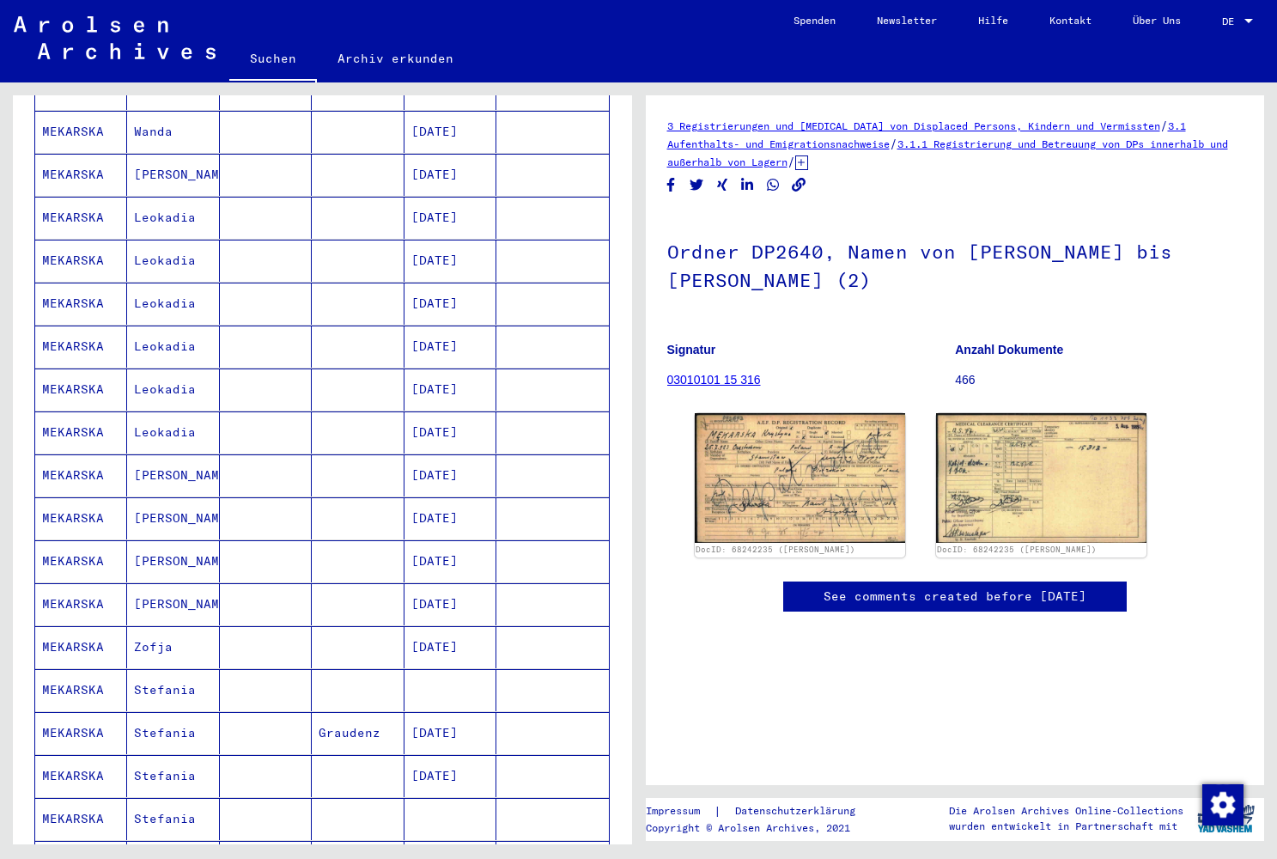
click at [461, 332] on mat-cell "[DATE]" at bounding box center [451, 347] width 92 height 42
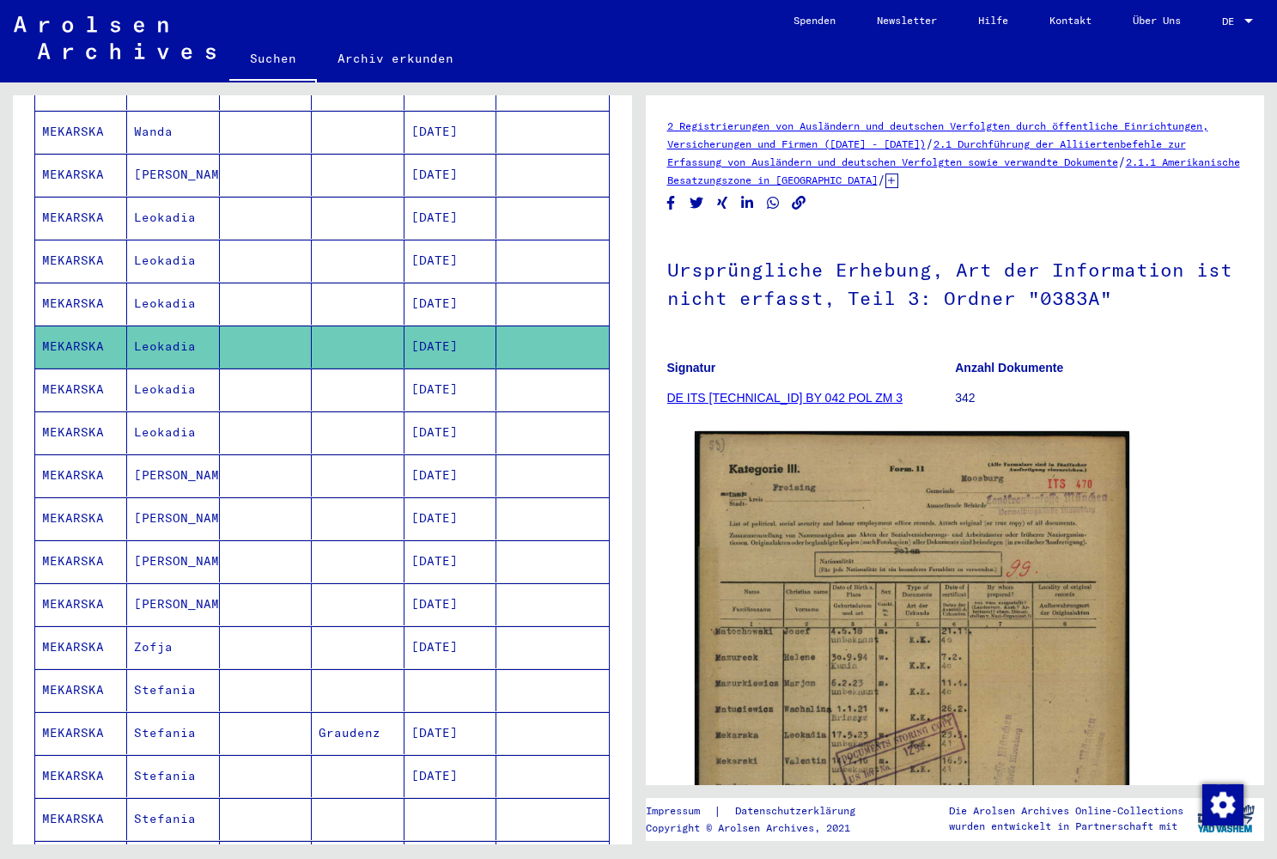
click at [460, 369] on mat-cell "[DATE]" at bounding box center [451, 390] width 92 height 42
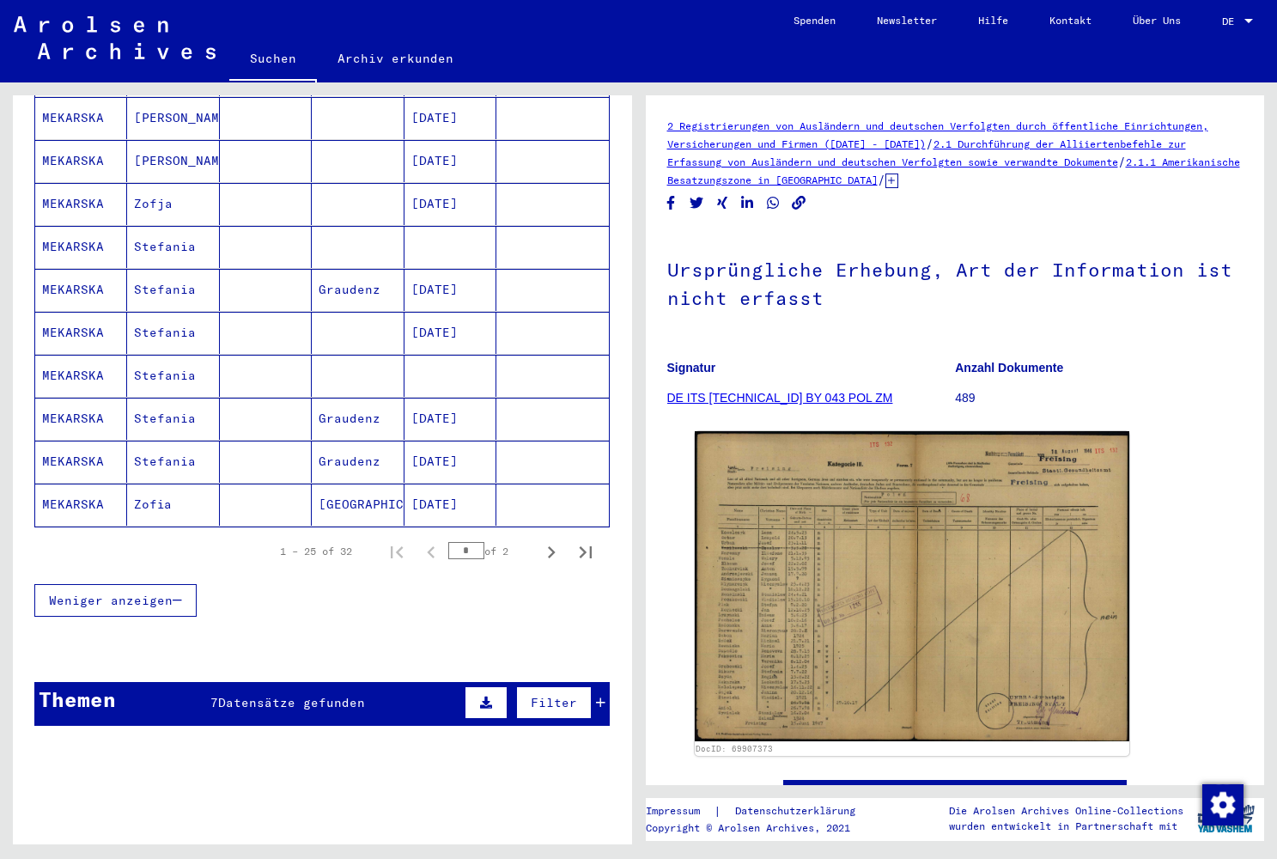
scroll to position [913, 0]
click at [548, 546] on icon "Next page" at bounding box center [552, 552] width 8 height 12
type input "*"
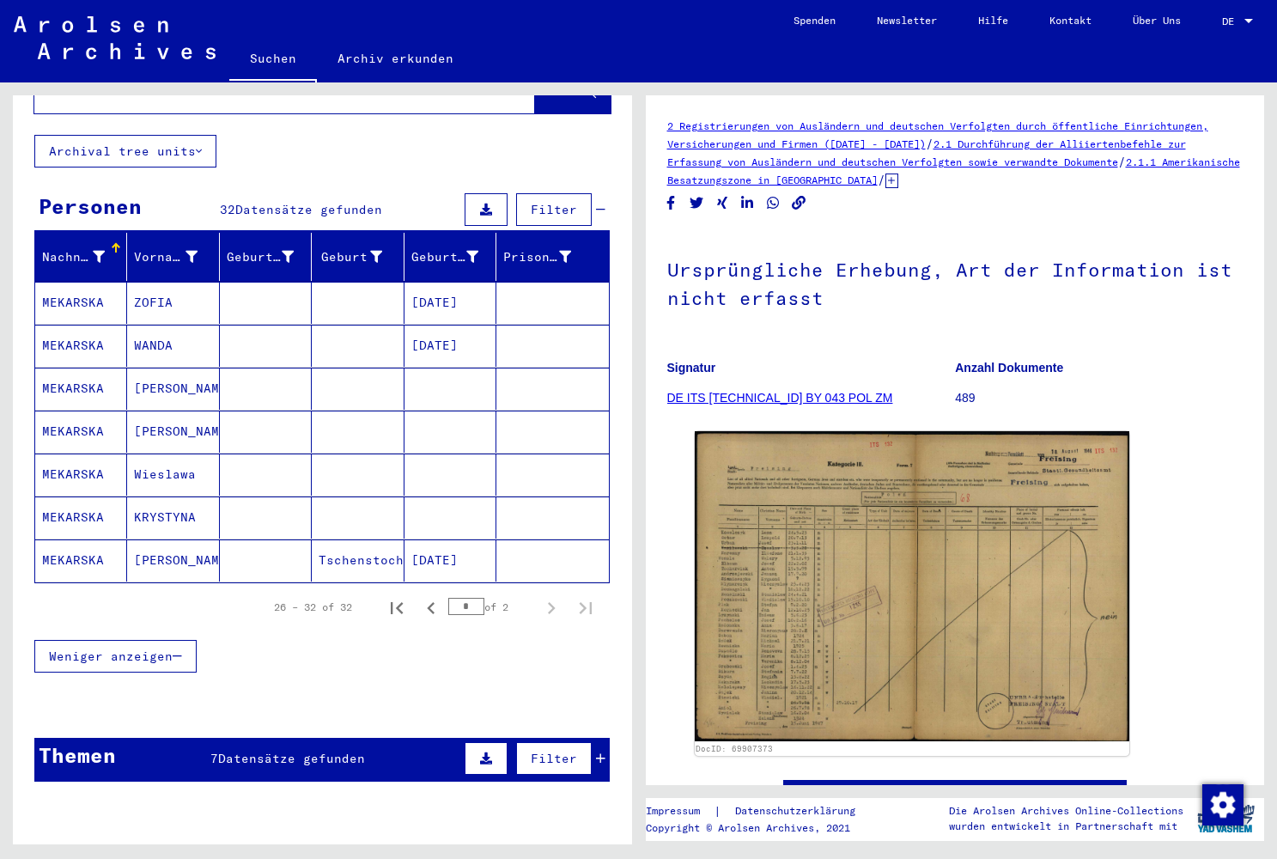
scroll to position [65, 0]
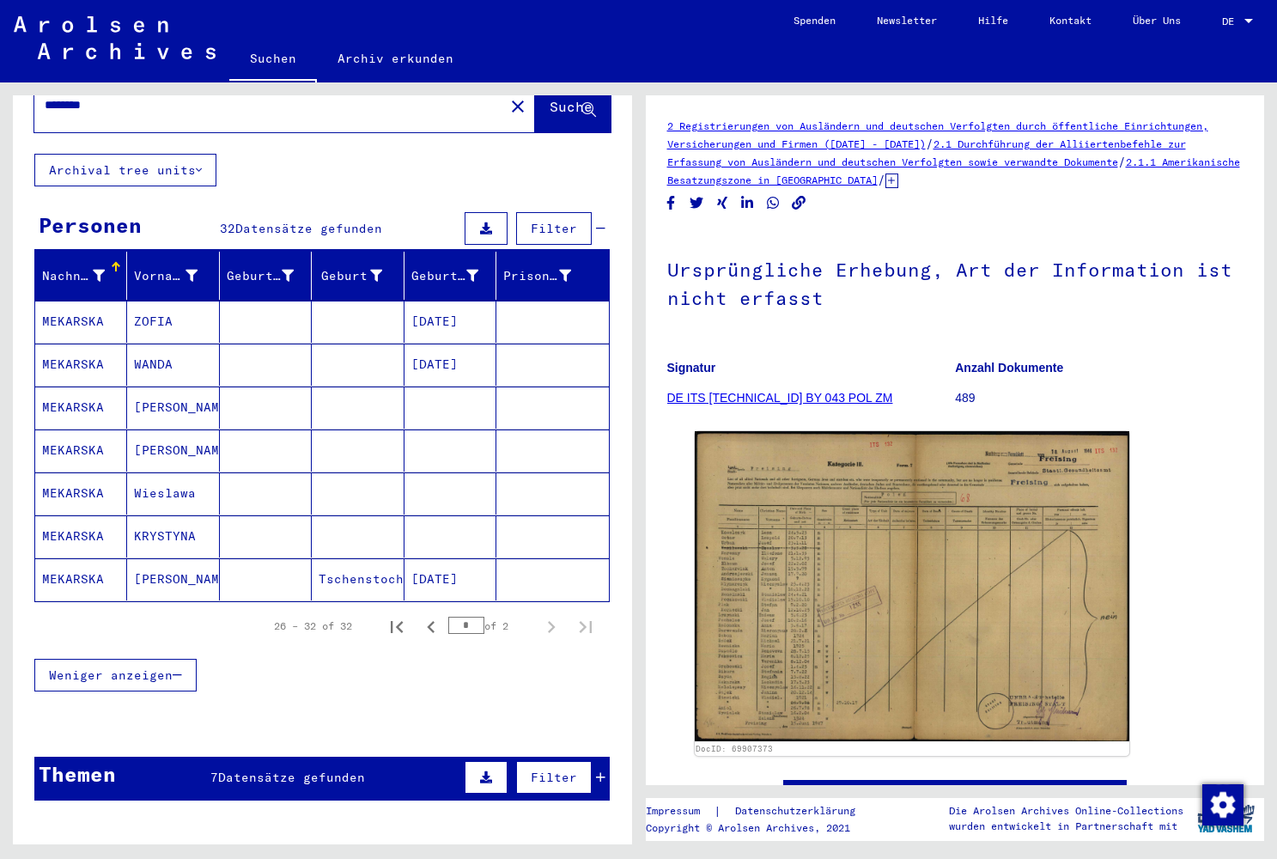
click at [181, 431] on mat-cell "[PERSON_NAME]" at bounding box center [173, 450] width 92 height 42
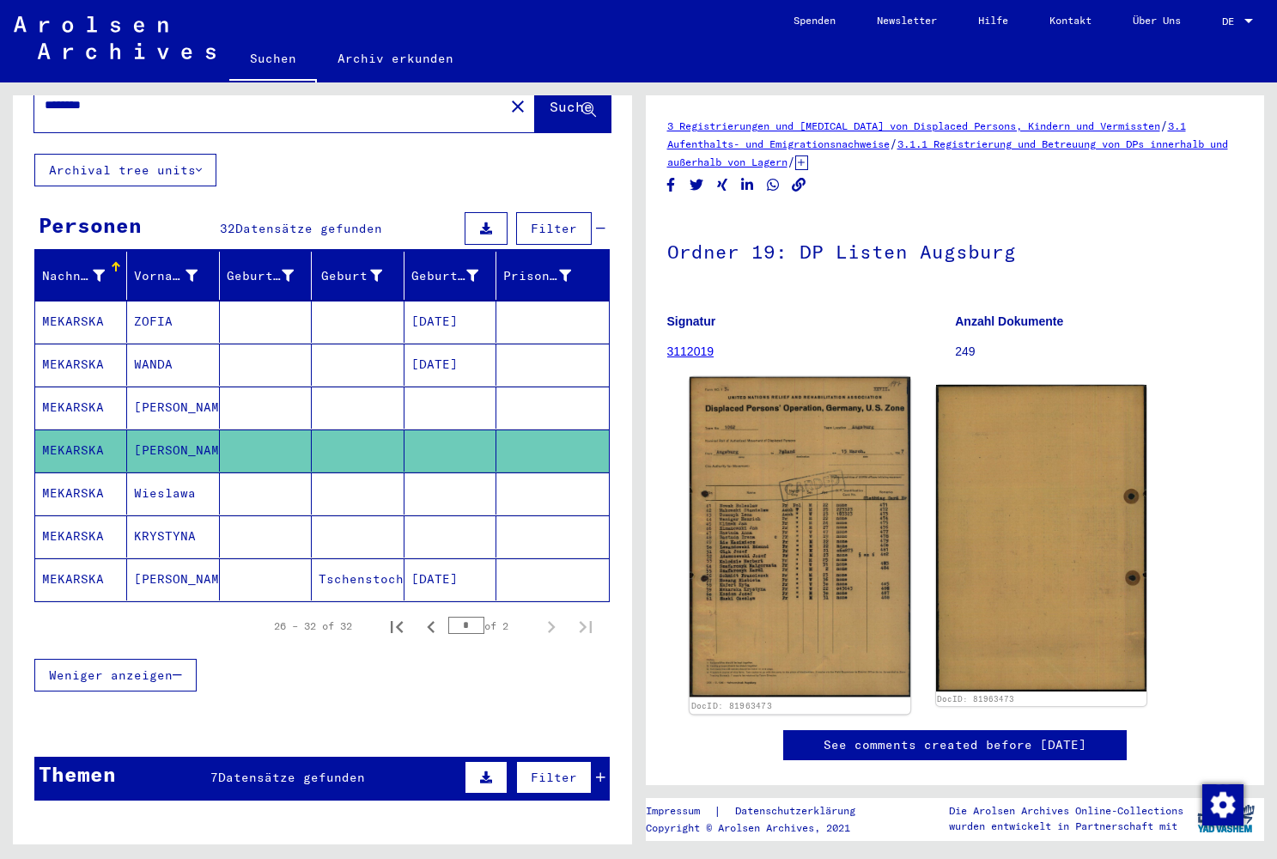
click at [765, 508] on img at bounding box center [800, 537] width 222 height 320
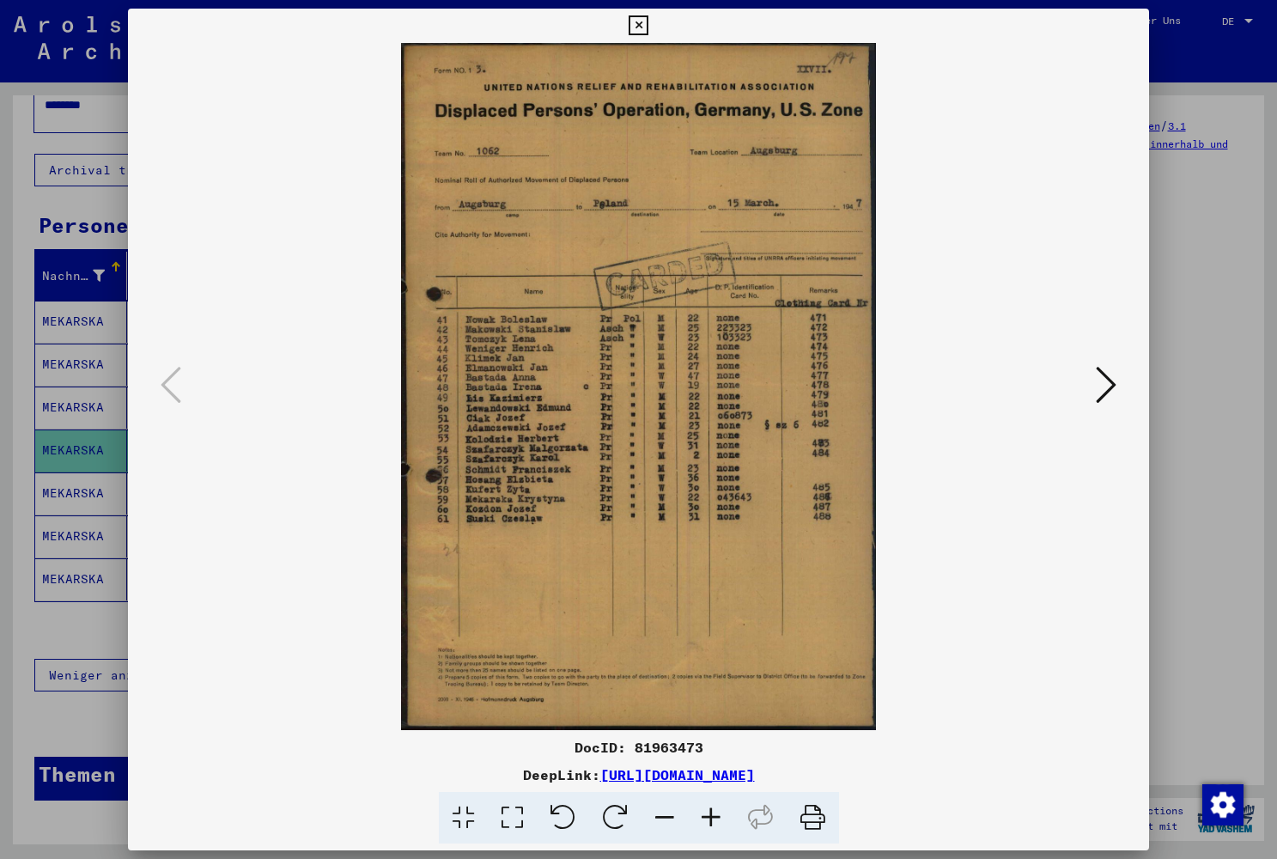
click at [649, 27] on icon at bounding box center [639, 25] width 20 height 21
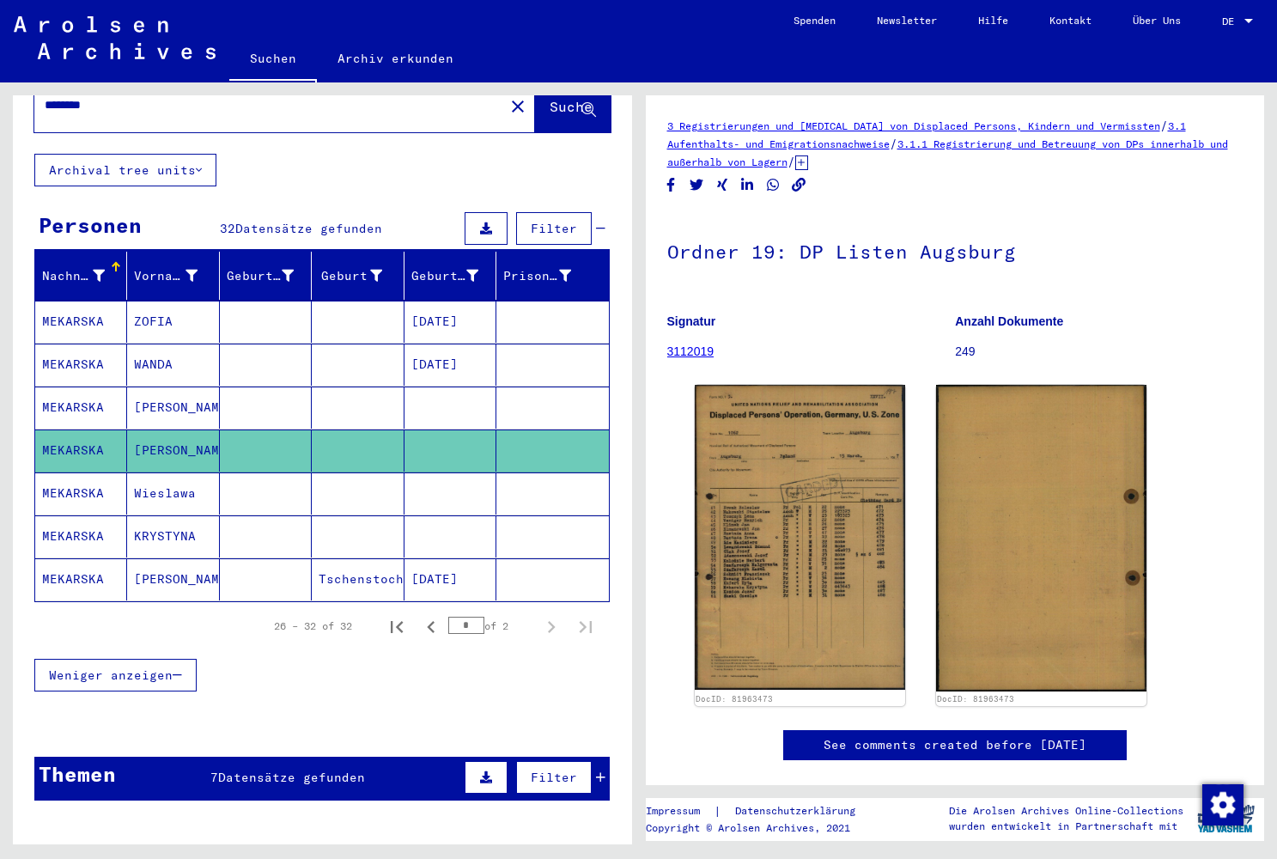
click at [175, 521] on mat-cell "KRYSTYNA" at bounding box center [173, 536] width 92 height 42
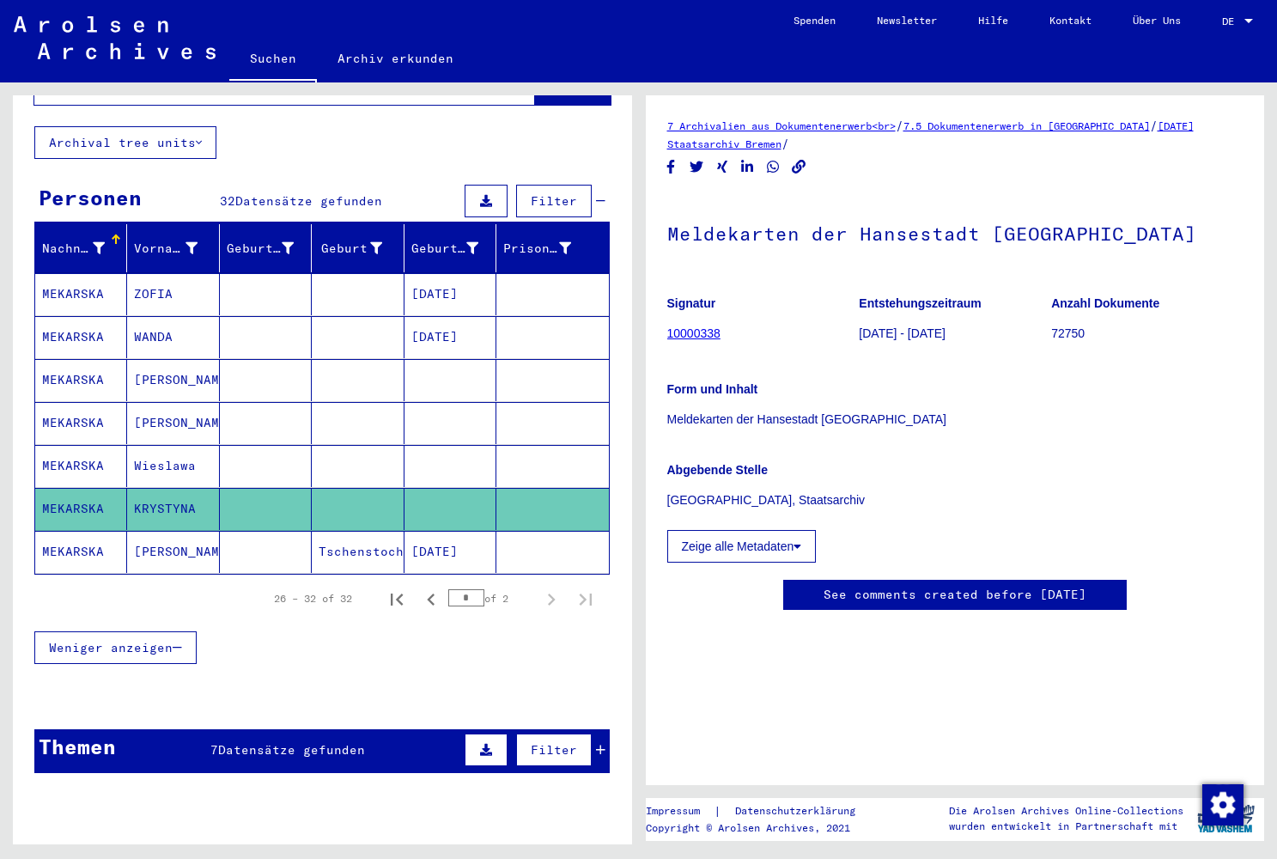
scroll to position [89, 0]
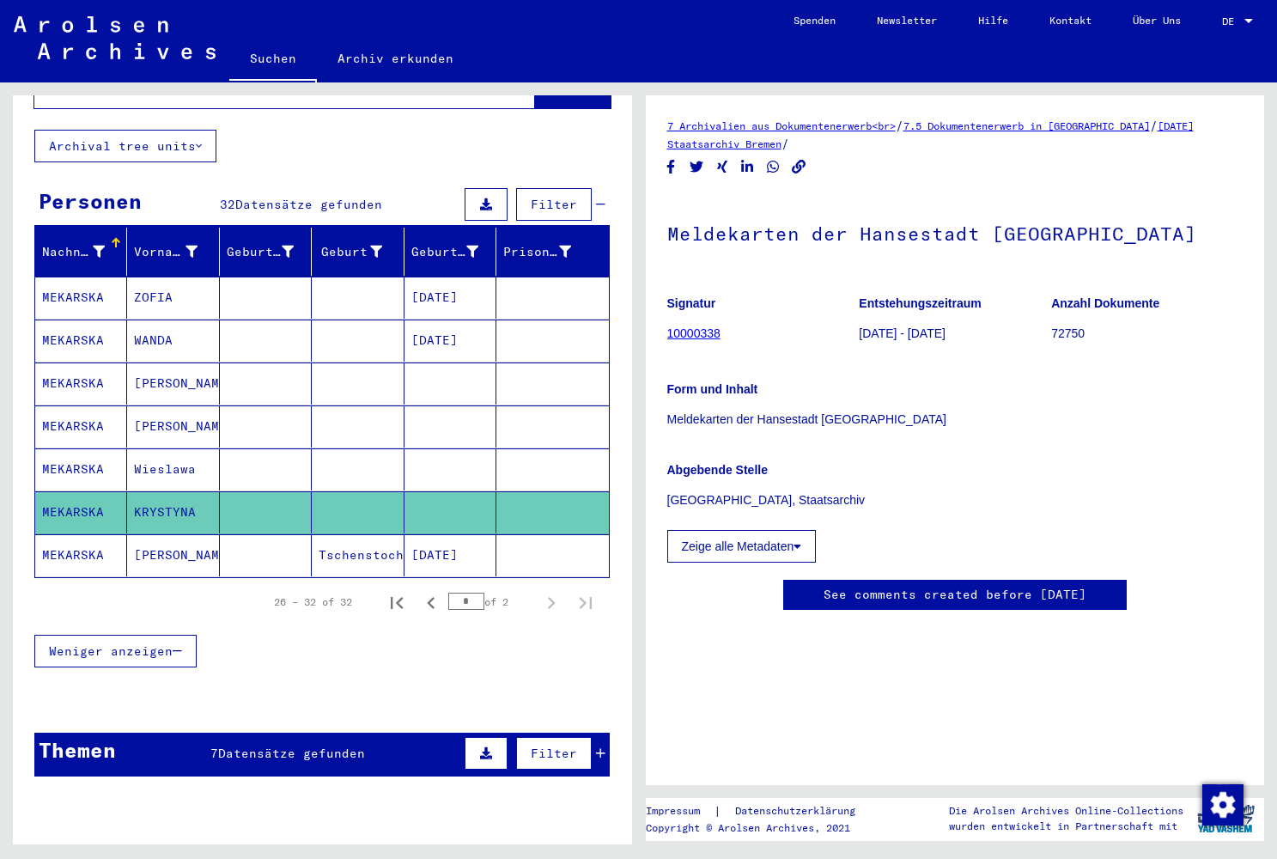
click at [168, 539] on mat-cell "[PERSON_NAME]" at bounding box center [173, 555] width 92 height 42
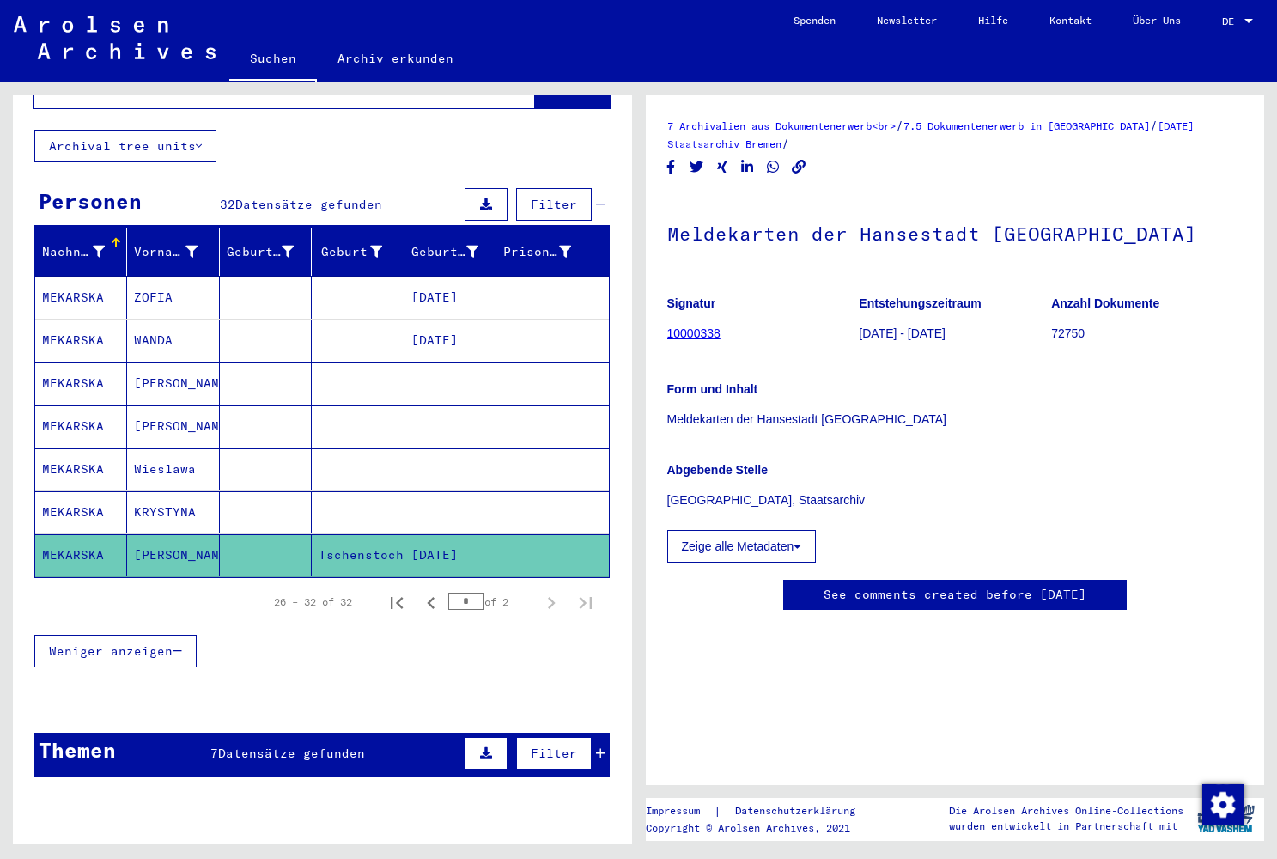
click at [362, 540] on mat-cell "Tschenstochau" at bounding box center [358, 555] width 92 height 42
